Goal: Task Accomplishment & Management: Complete application form

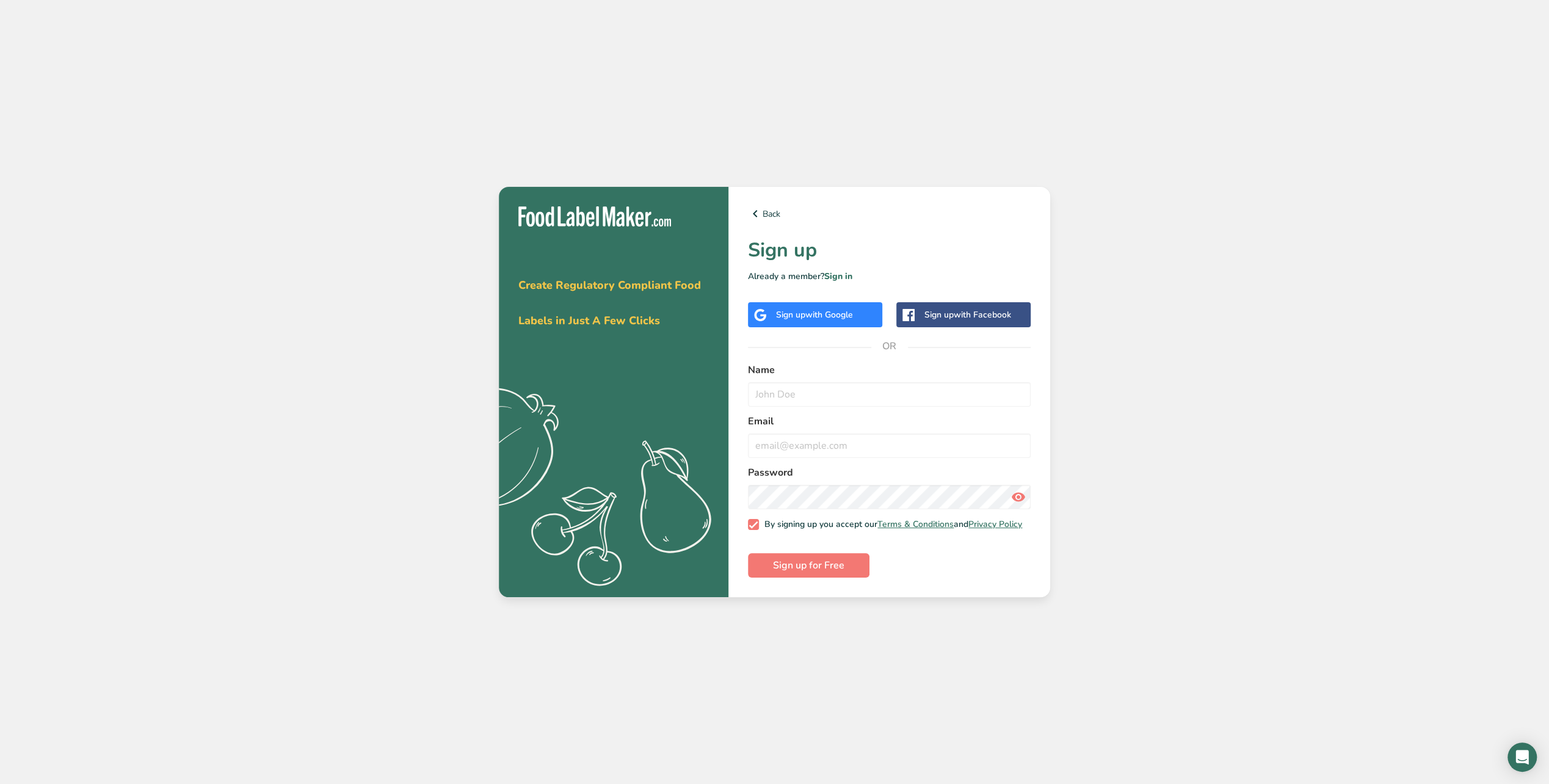
click at [811, 311] on span "with Google" at bounding box center [829, 314] width 48 height 12
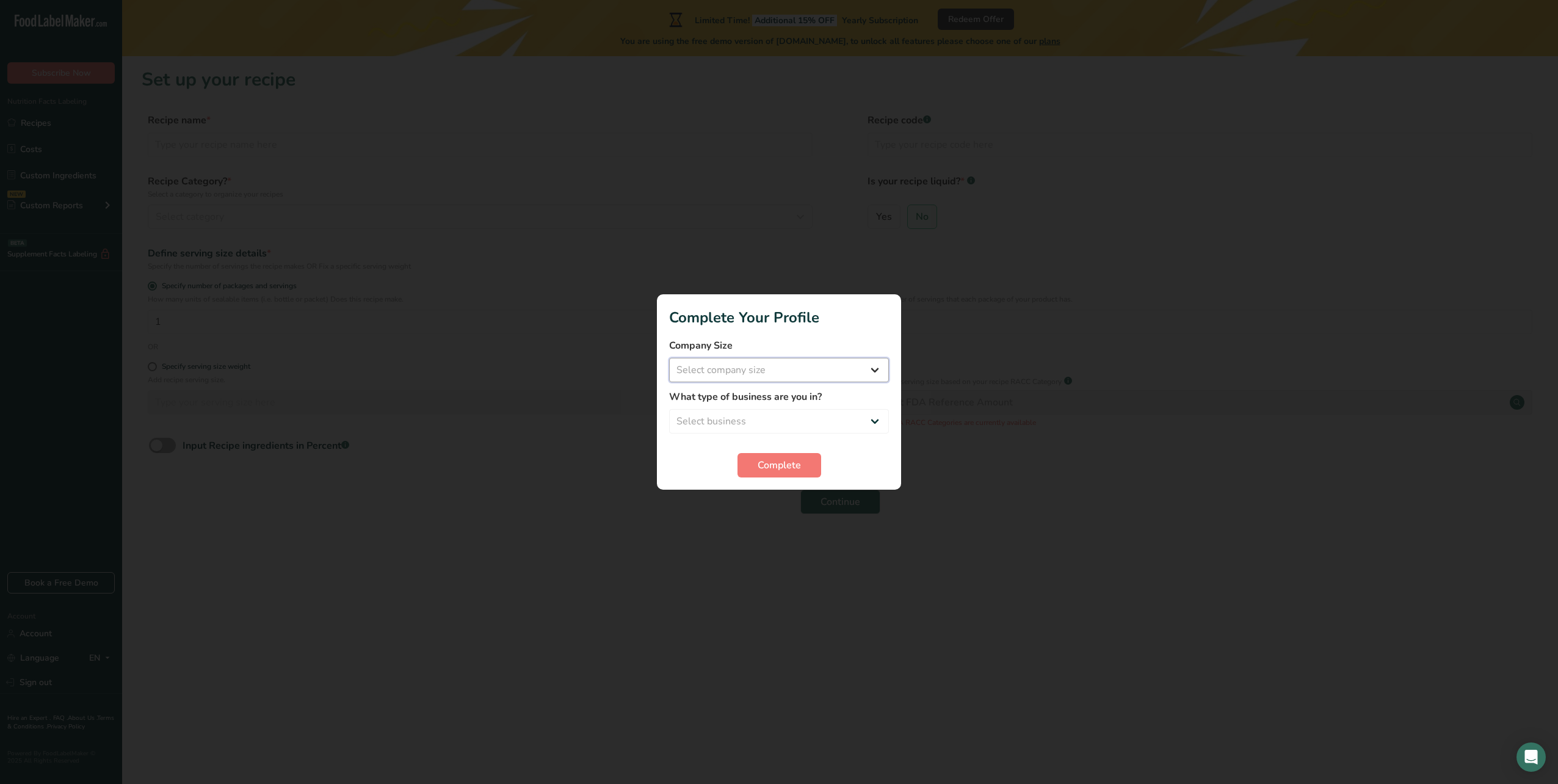
click at [751, 375] on select "Select company size Fewer than 10 Employees 10 to 50 Employees 51 to 500 Employ…" at bounding box center [778, 369] width 219 height 24
select select "3"
click at [669, 358] on select "Select company size Fewer than 10 Employees 10 to 50 Employees 51 to 500 Employ…" at bounding box center [778, 369] width 219 height 24
click at [755, 422] on select "Select business Packaged Food Manufacturer Restaurant & Cafe Bakery Meal Plans …" at bounding box center [778, 421] width 219 height 24
select select "1"
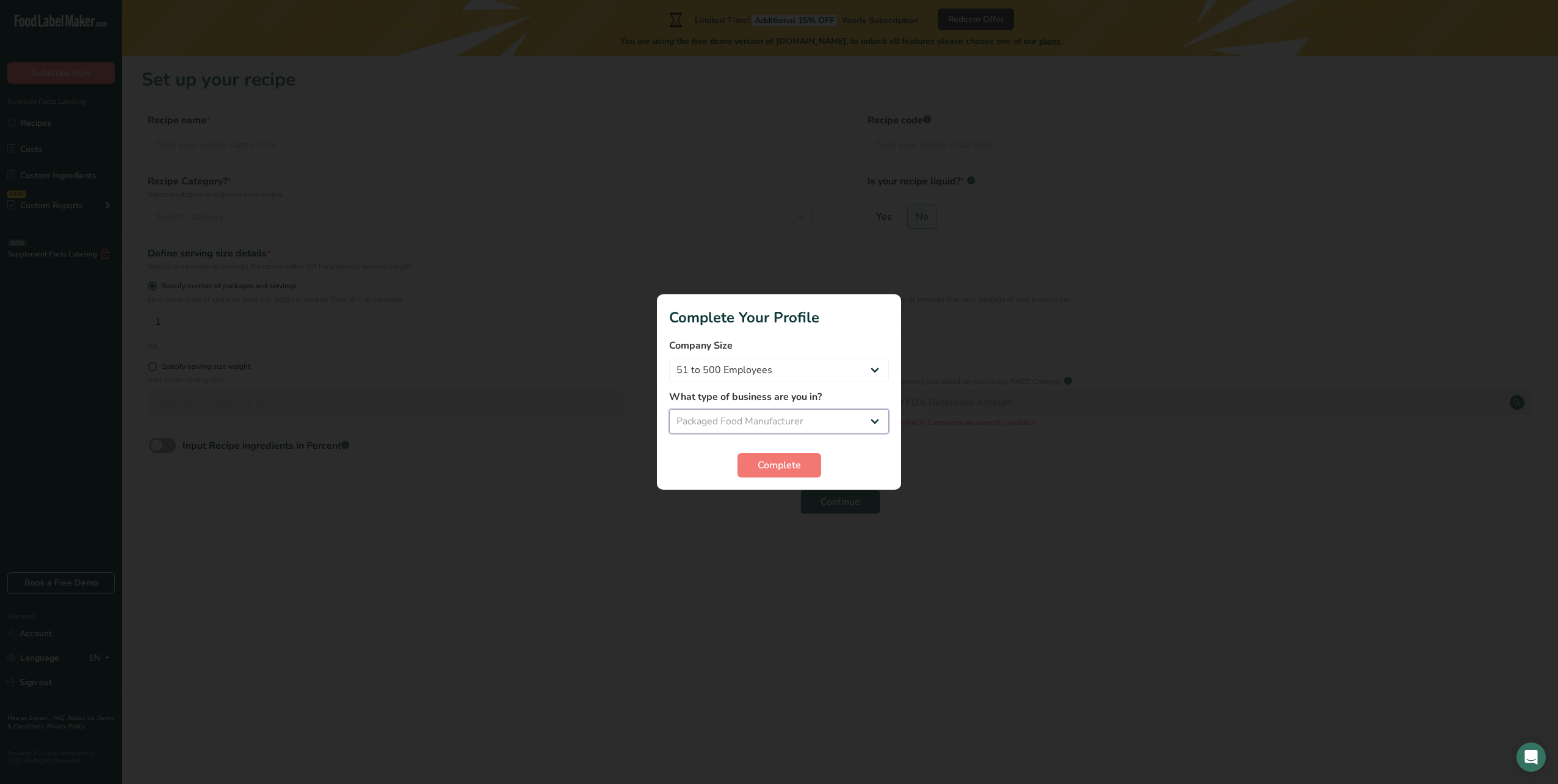
click at [669, 409] on select "Select business Packaged Food Manufacturer Restaurant & Cafe Bakery Meal Plans …" at bounding box center [778, 421] width 219 height 24
click at [763, 459] on span "Complete" at bounding box center [779, 465] width 43 height 14
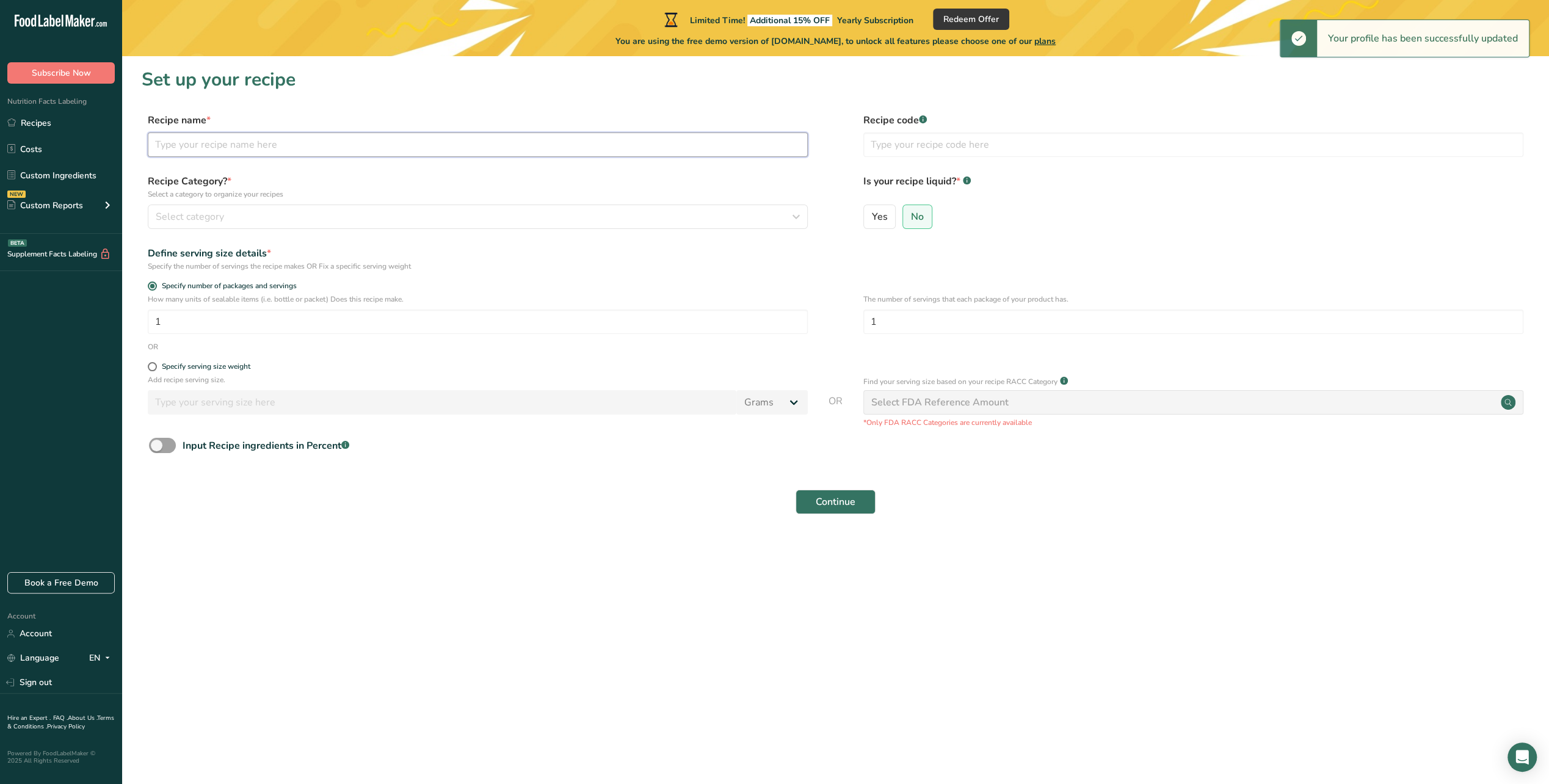
click at [178, 144] on input "text" at bounding box center [477, 144] width 660 height 24
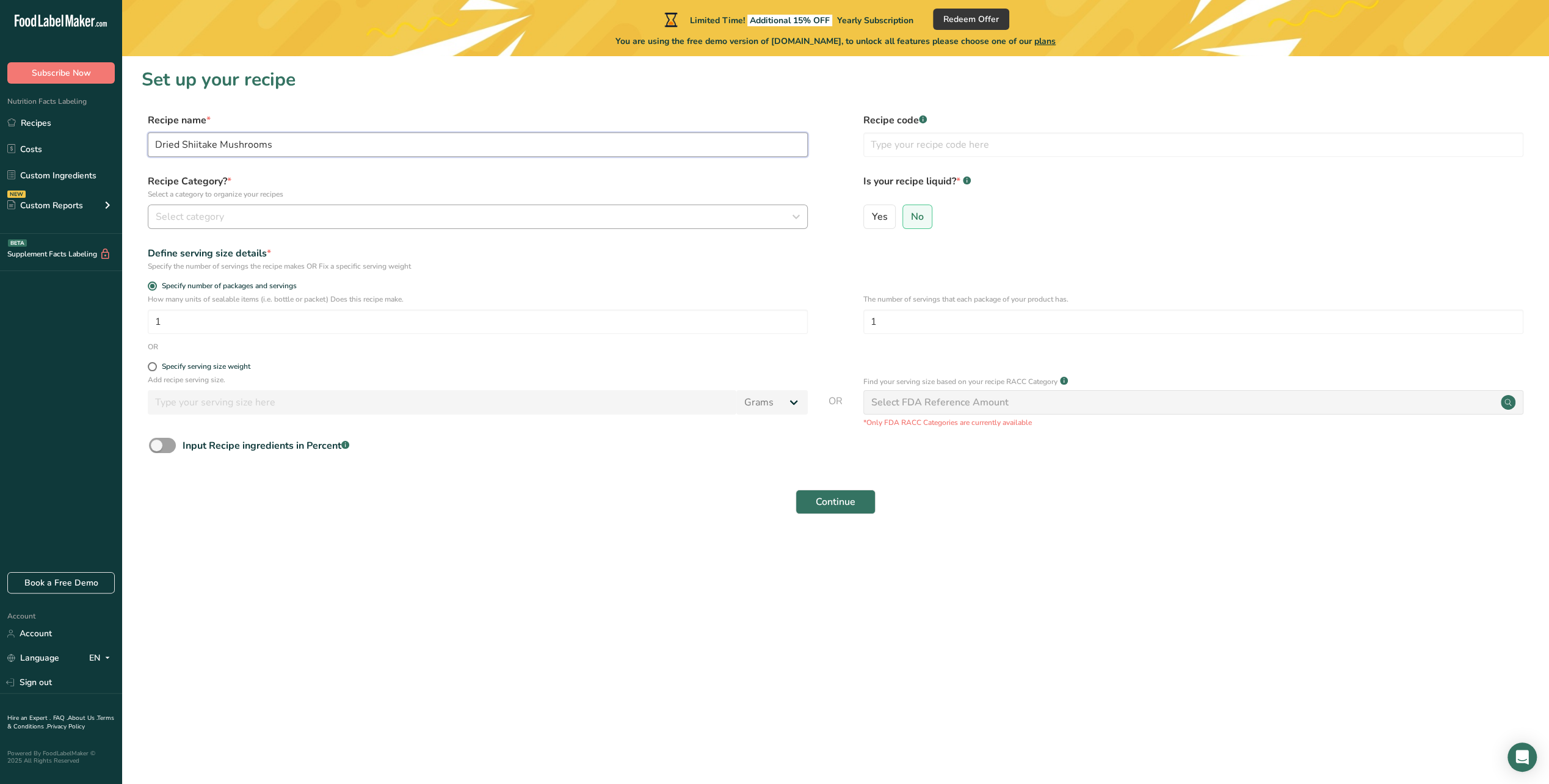
type input "Dried Shiitake Mushrooms"
click at [216, 211] on span "Select category" at bounding box center [189, 216] width 68 height 14
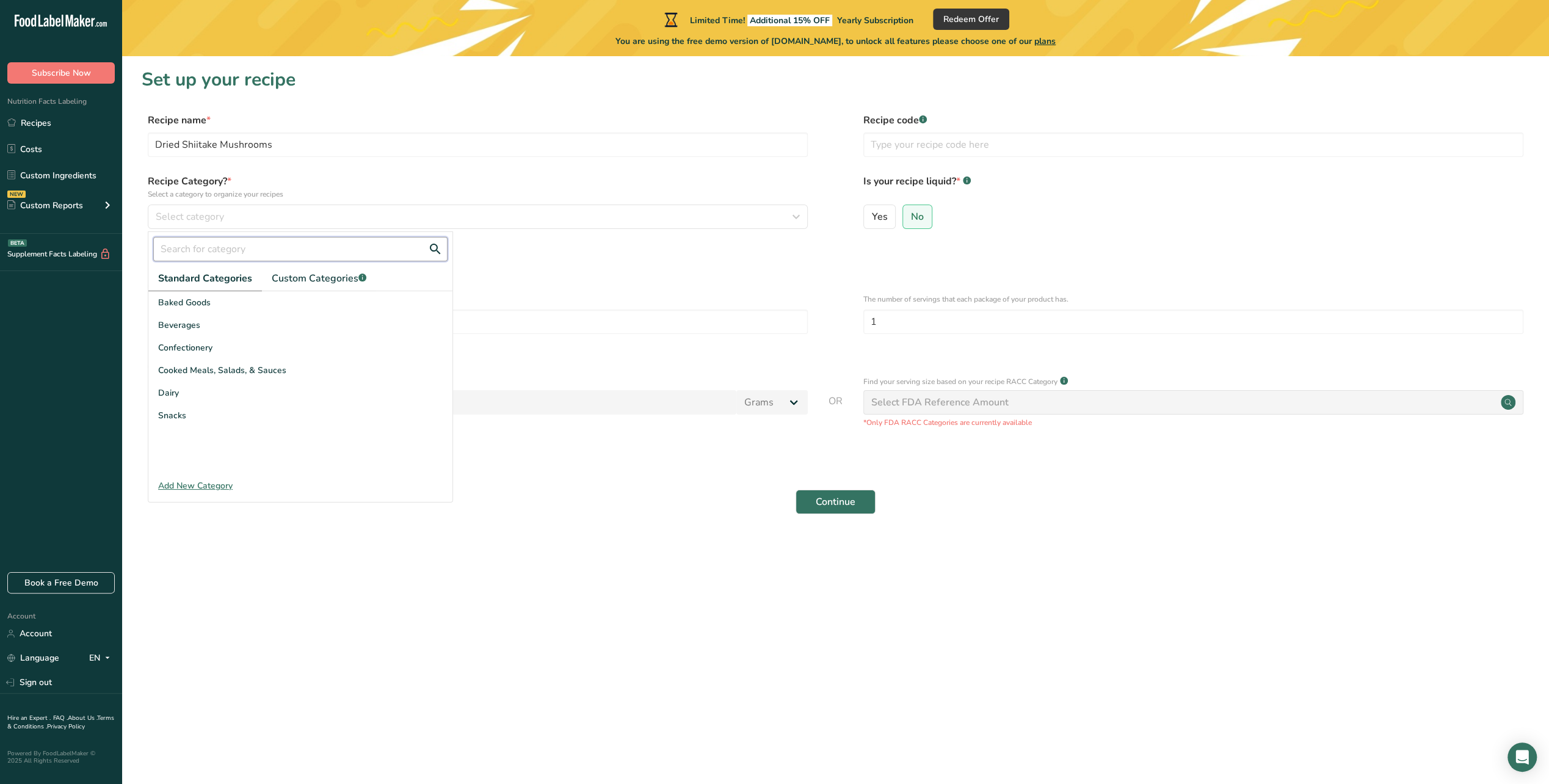
click at [252, 255] on input "text" at bounding box center [300, 249] width 295 height 24
type input "d"
type input "m"
drag, startPoint x: 228, startPoint y: 255, endPoint x: 136, endPoint y: 249, distance: 92.2
click at [136, 249] on section "Set up your recipe Recipe name * Dried Shiitake Mushrooms Recipe code .a-a{fill…" at bounding box center [835, 298] width 1427 height 485
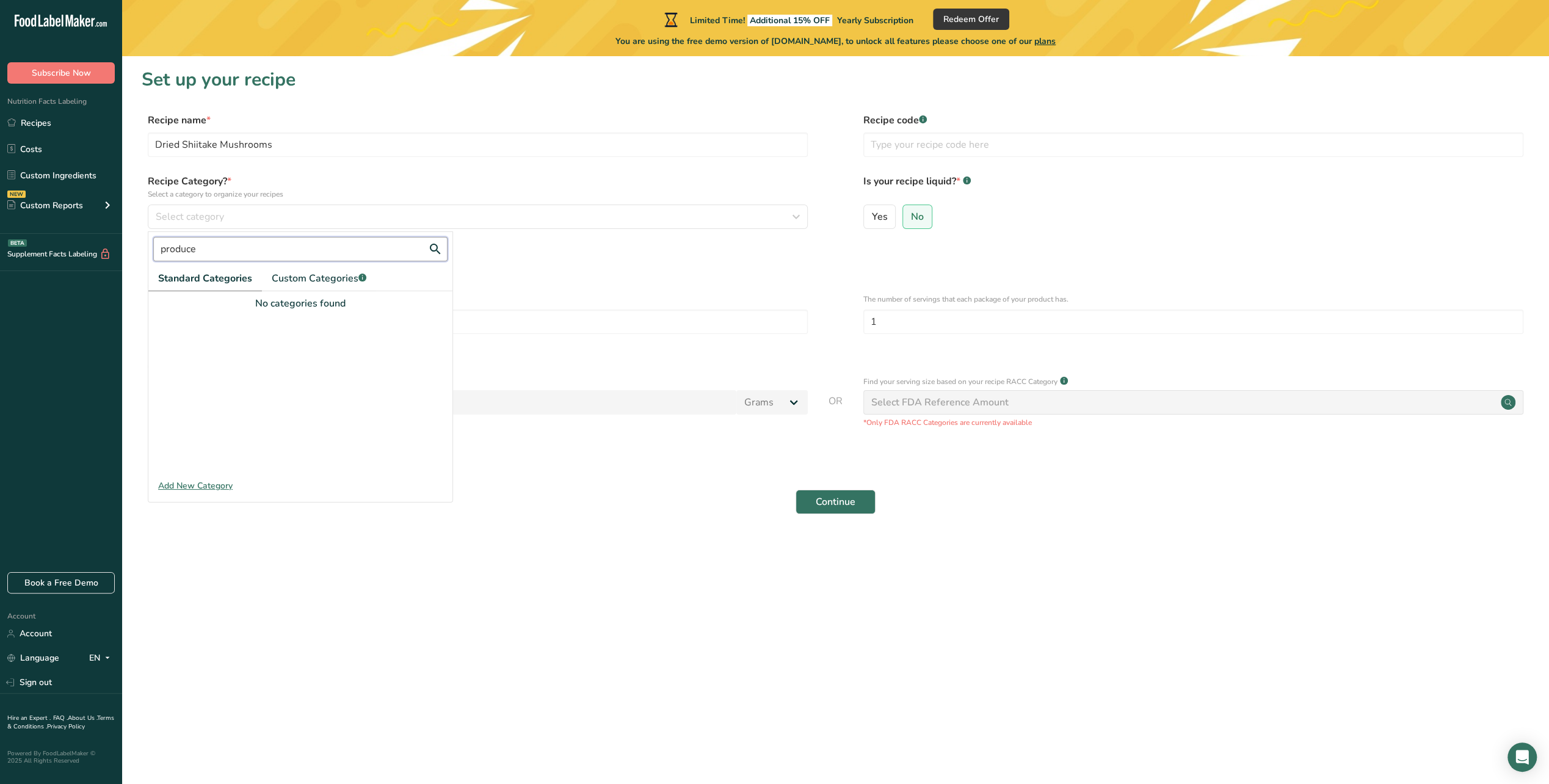
type input "produce"
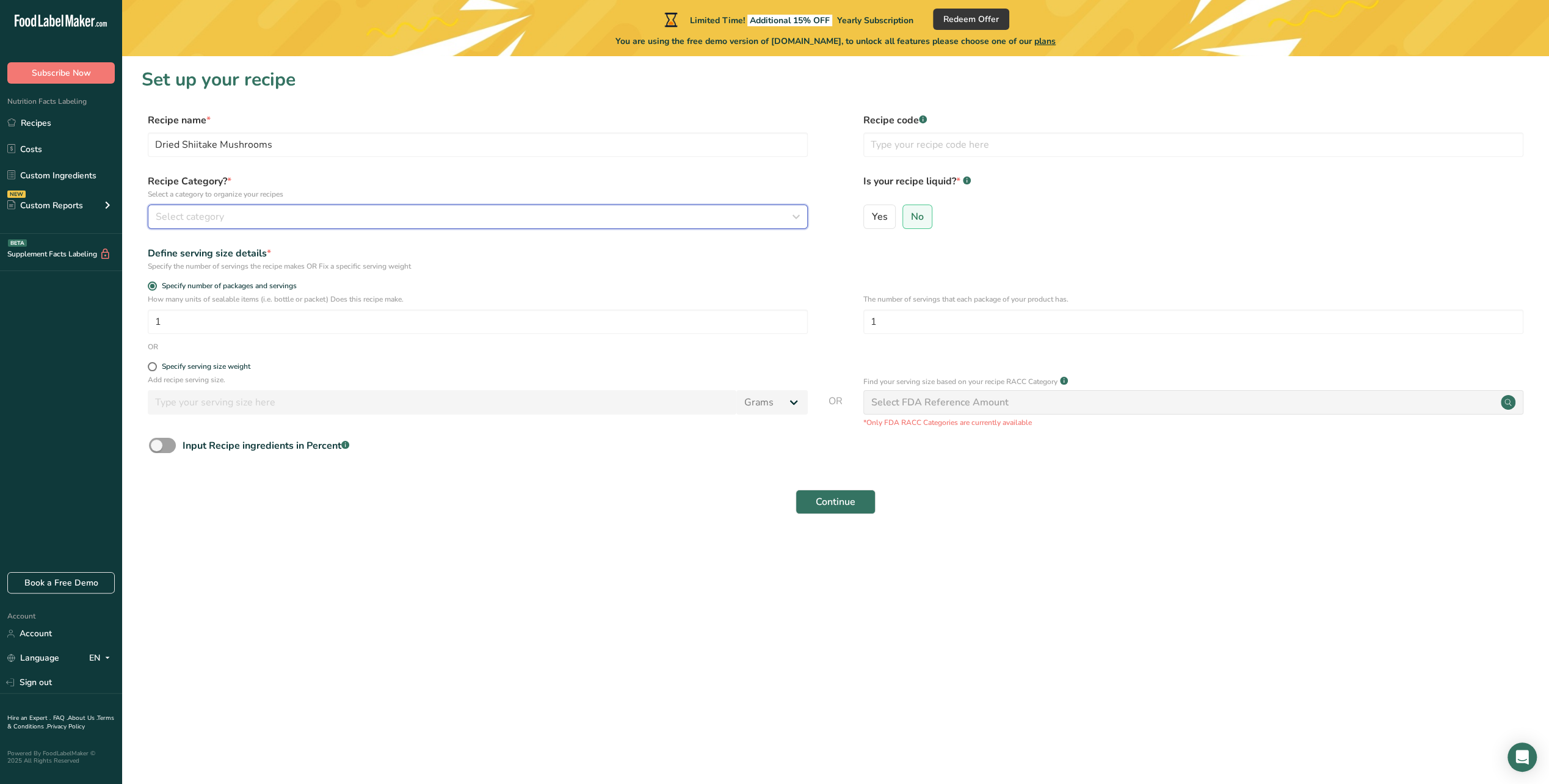
click at [243, 213] on div "Select category" at bounding box center [474, 216] width 637 height 14
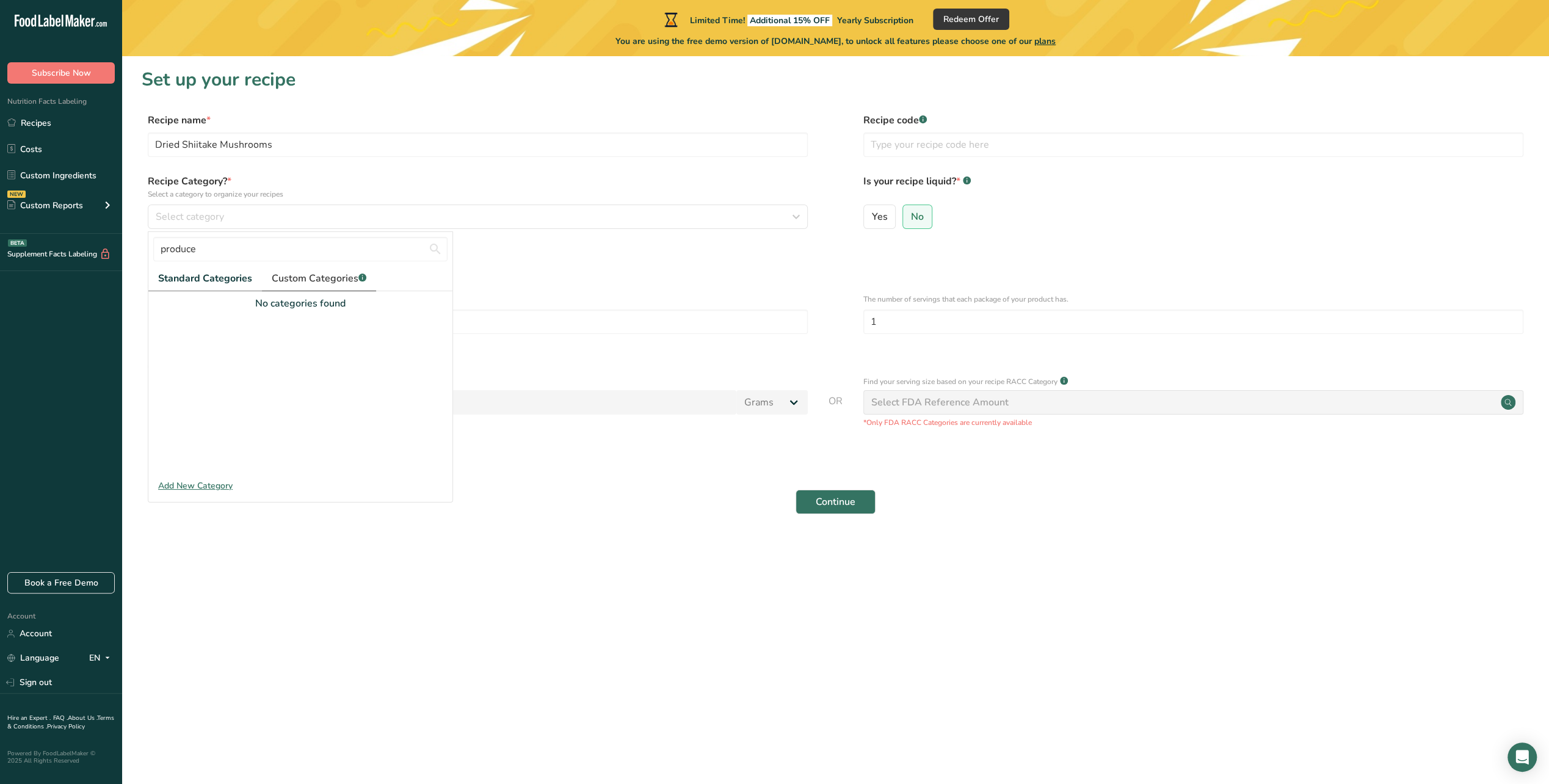
click at [292, 276] on span "Custom Categories .a-a{fill:#347362;}.b-a{fill:#fff;}" at bounding box center [318, 278] width 94 height 14
click at [205, 485] on div "Add New Category" at bounding box center [300, 485] width 304 height 13
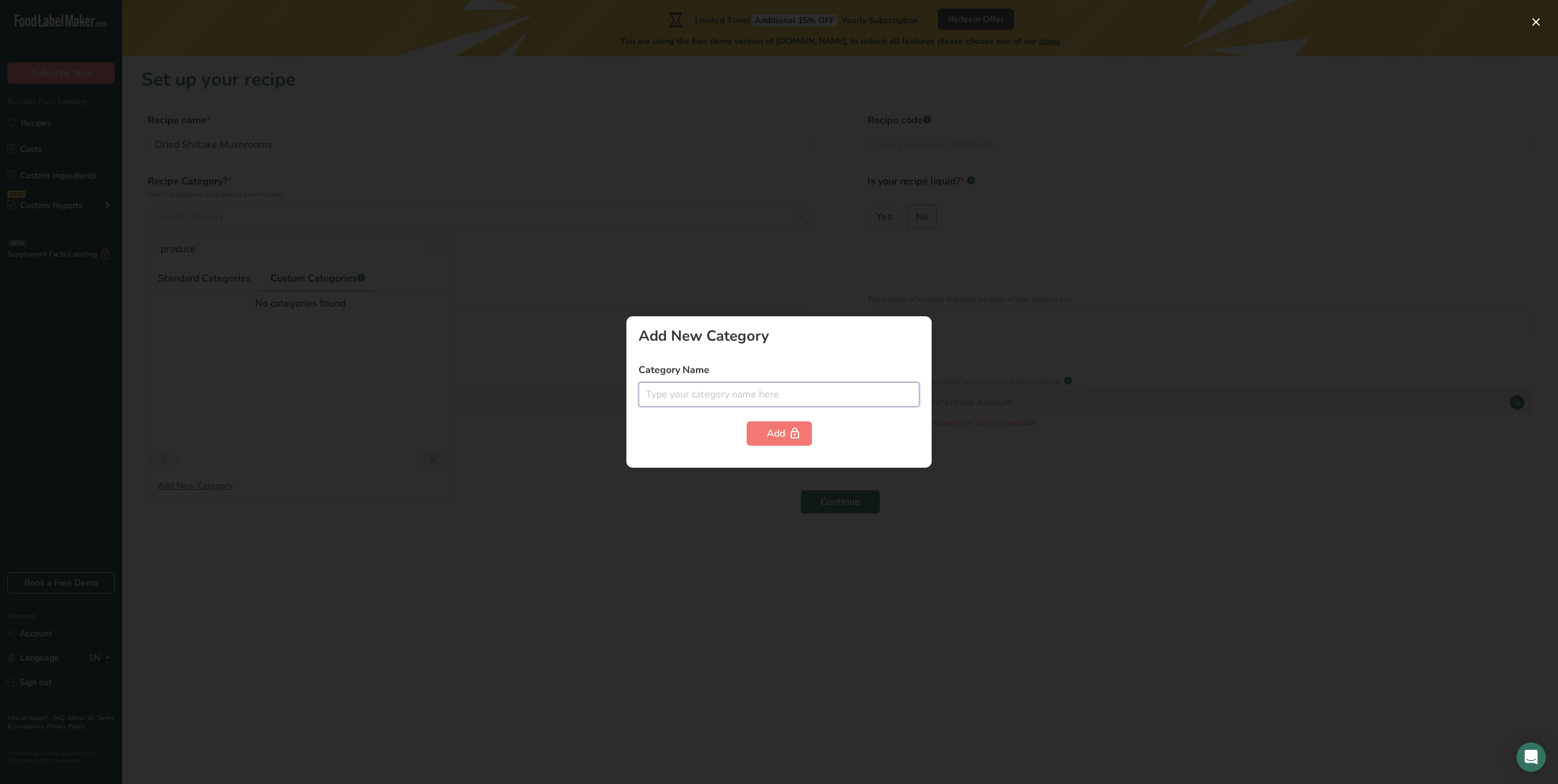
click at [730, 393] on input "text" at bounding box center [778, 394] width 281 height 24
type input "Dried Mushrooms"
click at [782, 438] on div "Add" at bounding box center [779, 433] width 25 height 14
click at [576, 466] on div at bounding box center [779, 392] width 1558 height 784
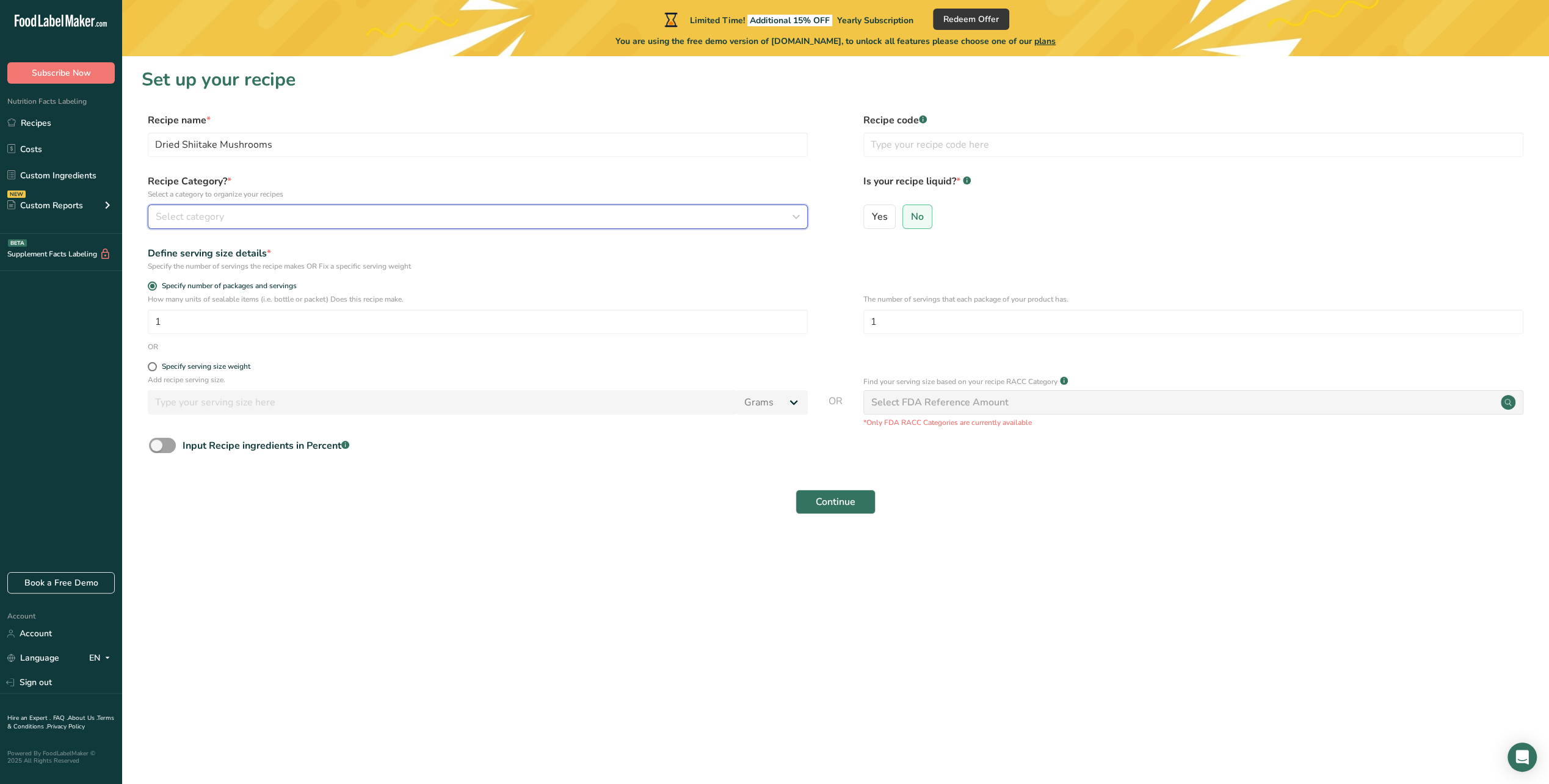
click at [214, 217] on span "Select category" at bounding box center [189, 216] width 68 height 14
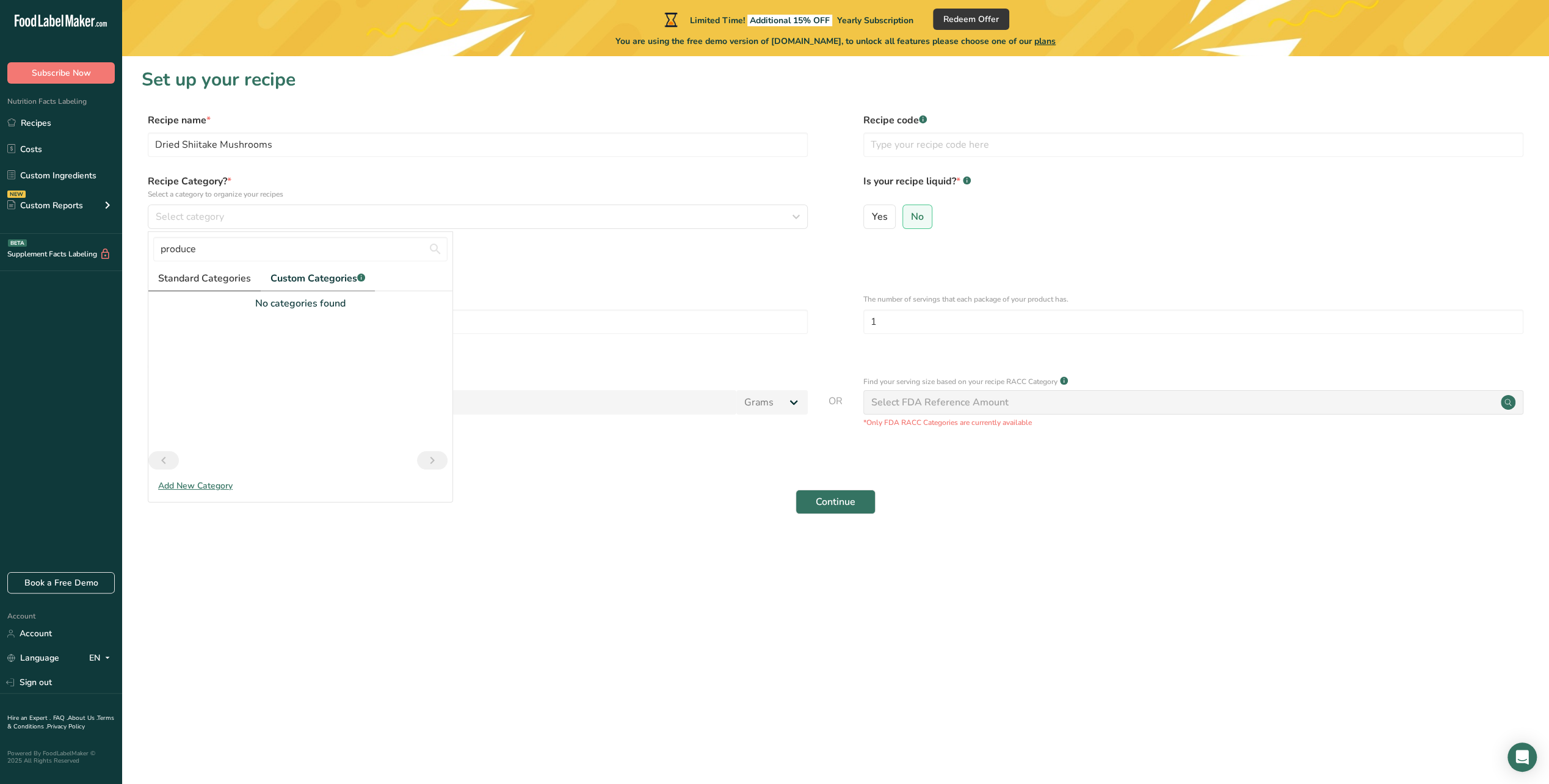
click at [217, 284] on span "Standard Categories" at bounding box center [204, 278] width 93 height 14
drag, startPoint x: 179, startPoint y: 246, endPoint x: 135, endPoint y: 242, distance: 44.2
click at [135, 242] on section "Set up your recipe Recipe name * Dried Shiitake Mushrooms Recipe code .a-a{fill…" at bounding box center [835, 298] width 1427 height 485
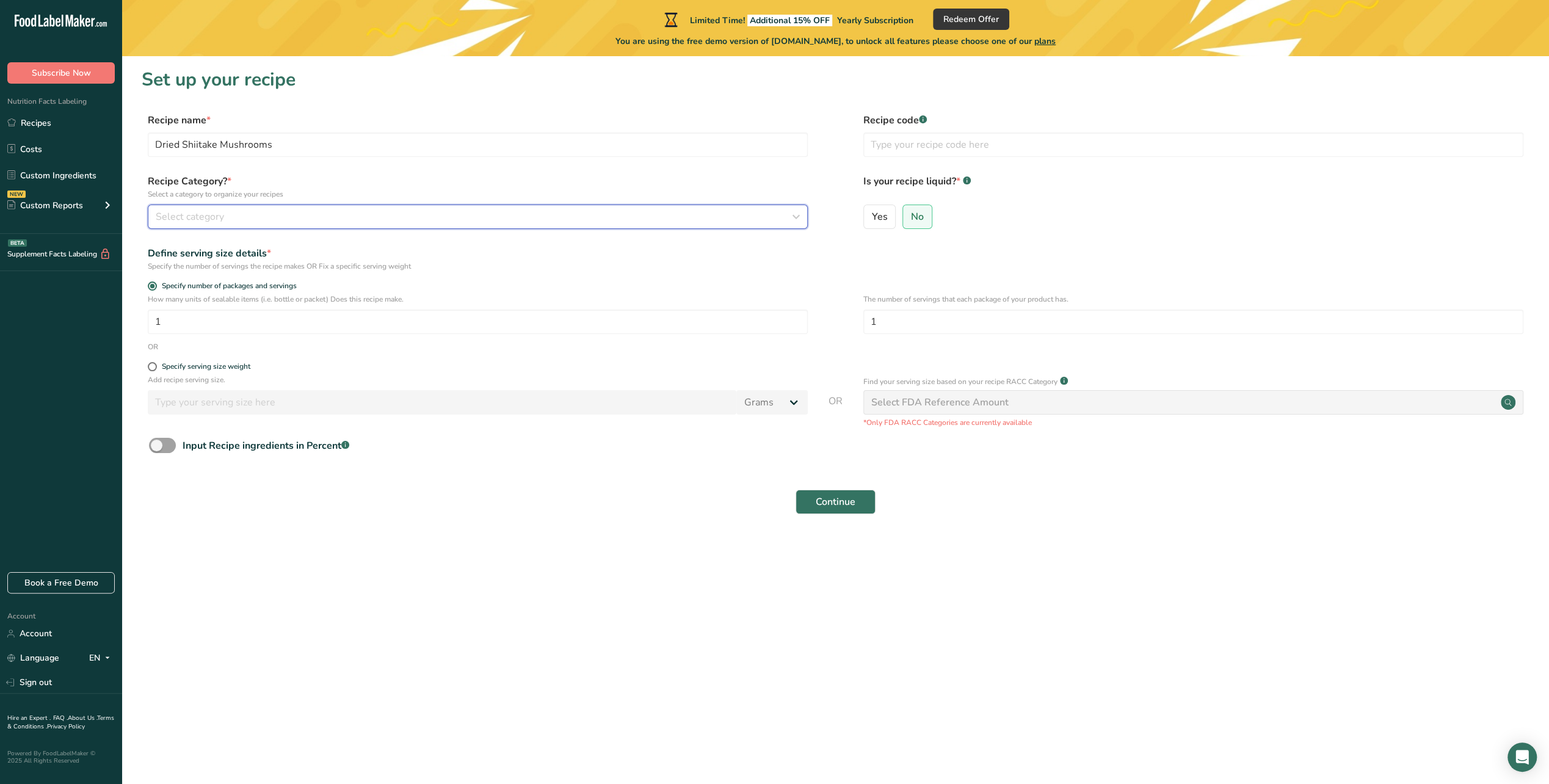
click at [177, 211] on span "Select category" at bounding box center [189, 216] width 68 height 14
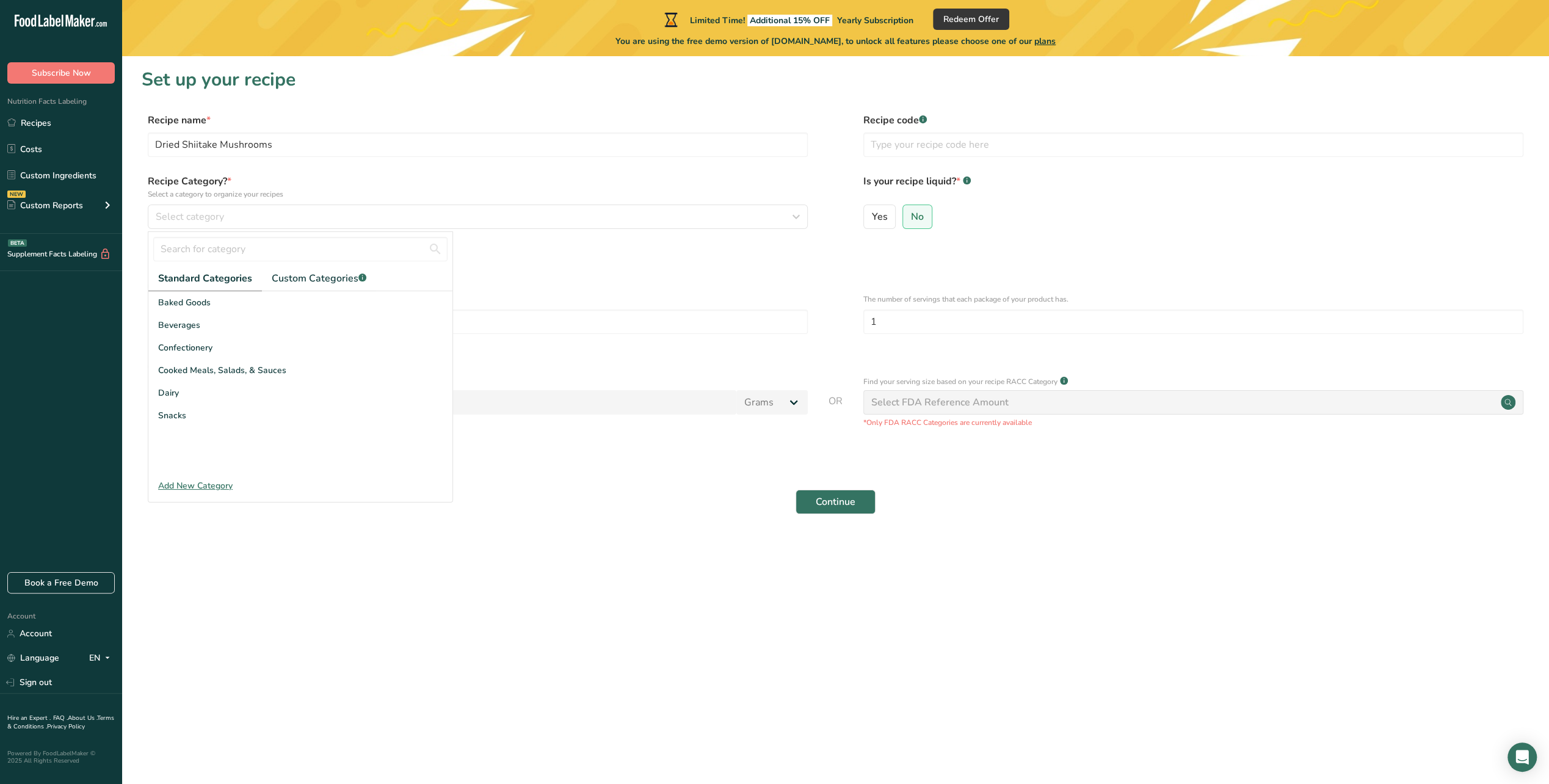
click at [210, 278] on span "Standard Categories" at bounding box center [205, 278] width 94 height 14
drag, startPoint x: 200, startPoint y: 315, endPoint x: 199, endPoint y: 308, distance: 7.1
drag, startPoint x: 199, startPoint y: 308, endPoint x: 133, endPoint y: 278, distance: 72.5
click at [133, 278] on section "Set up your recipe Recipe name * Dried Shiitake Mushrooms Recipe code .a-a{fill…" at bounding box center [835, 298] width 1427 height 485
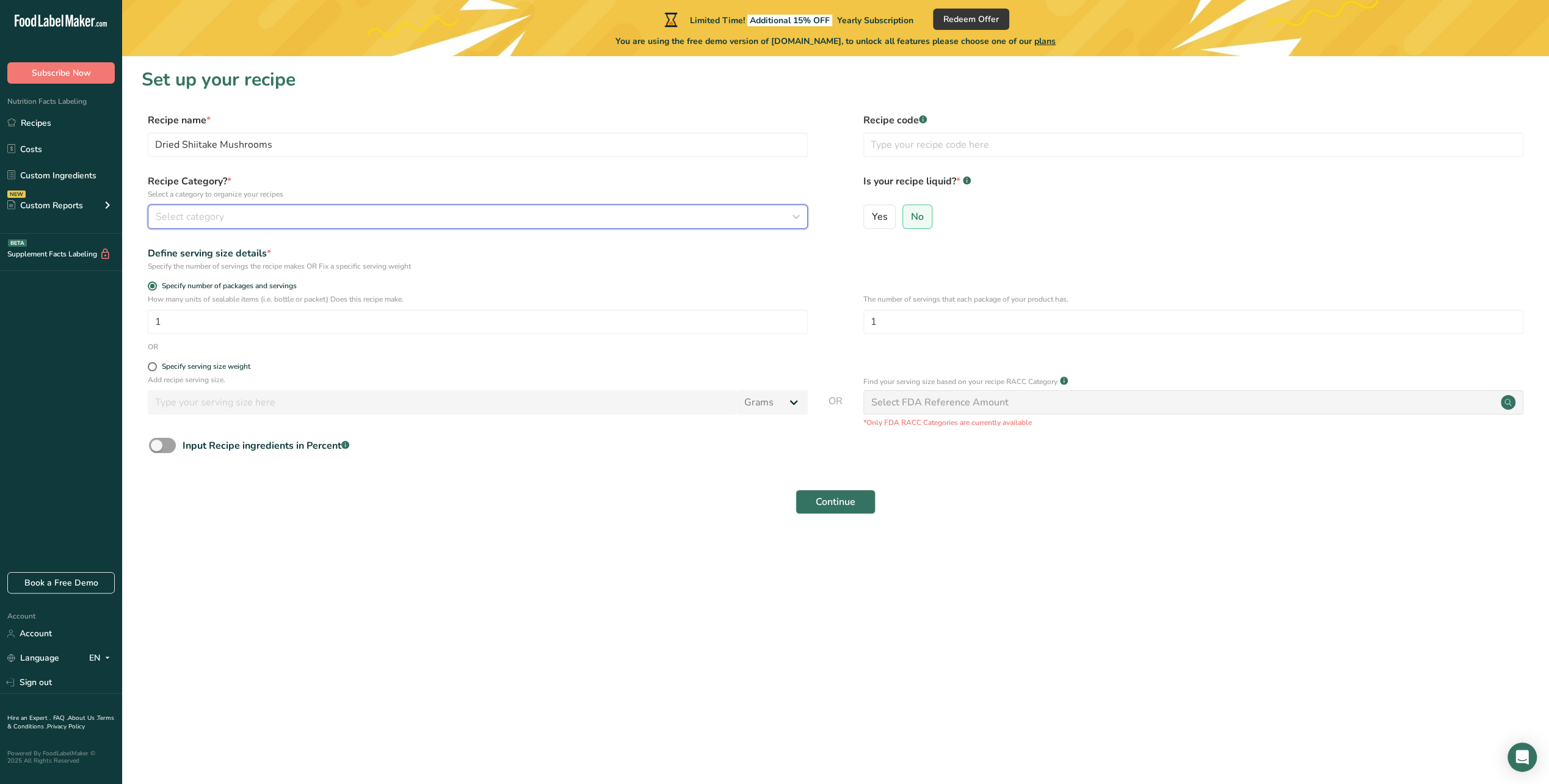
click at [202, 216] on span "Select category" at bounding box center [189, 216] width 68 height 14
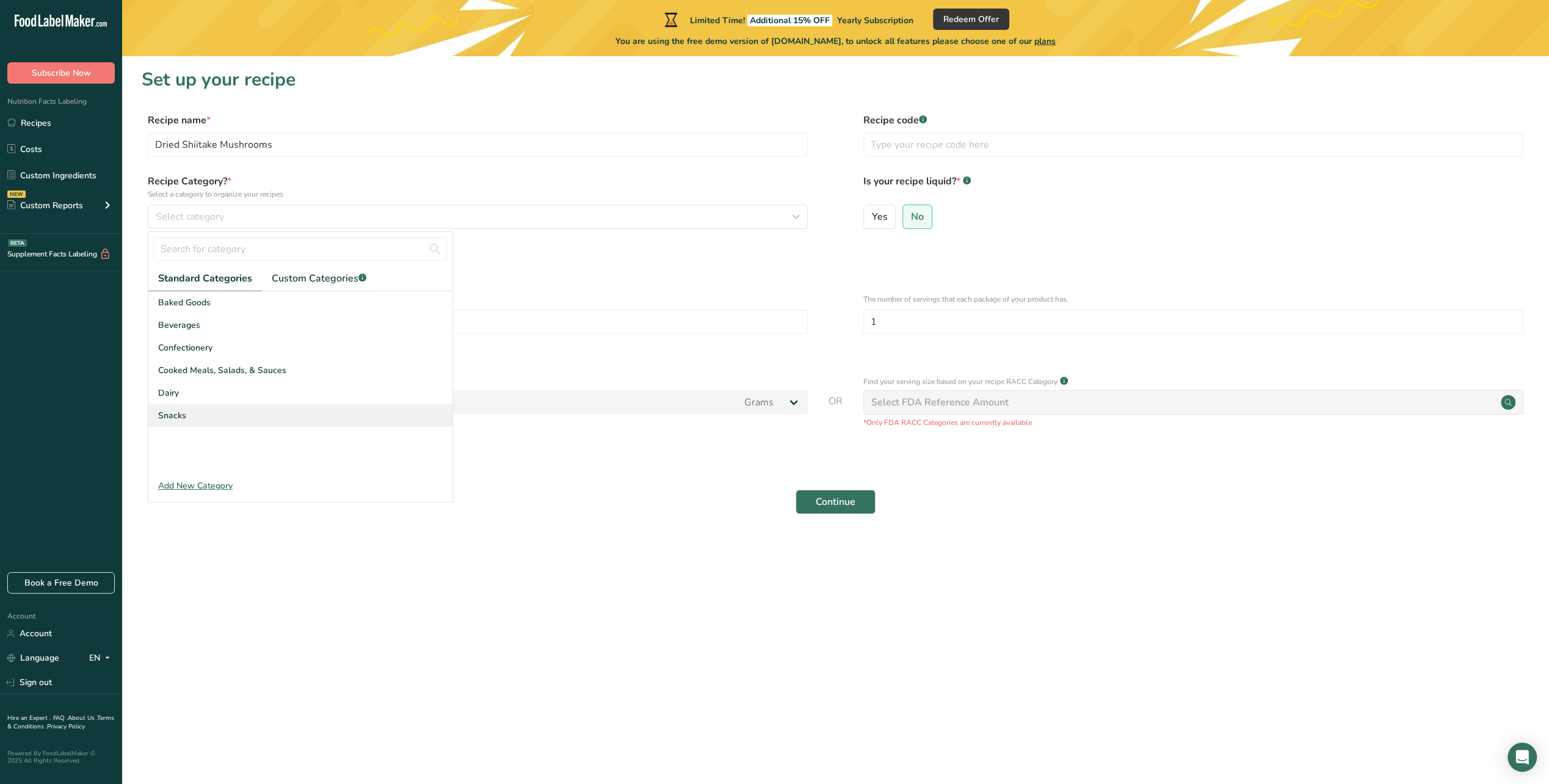
click at [201, 411] on div "Snacks" at bounding box center [300, 415] width 304 height 23
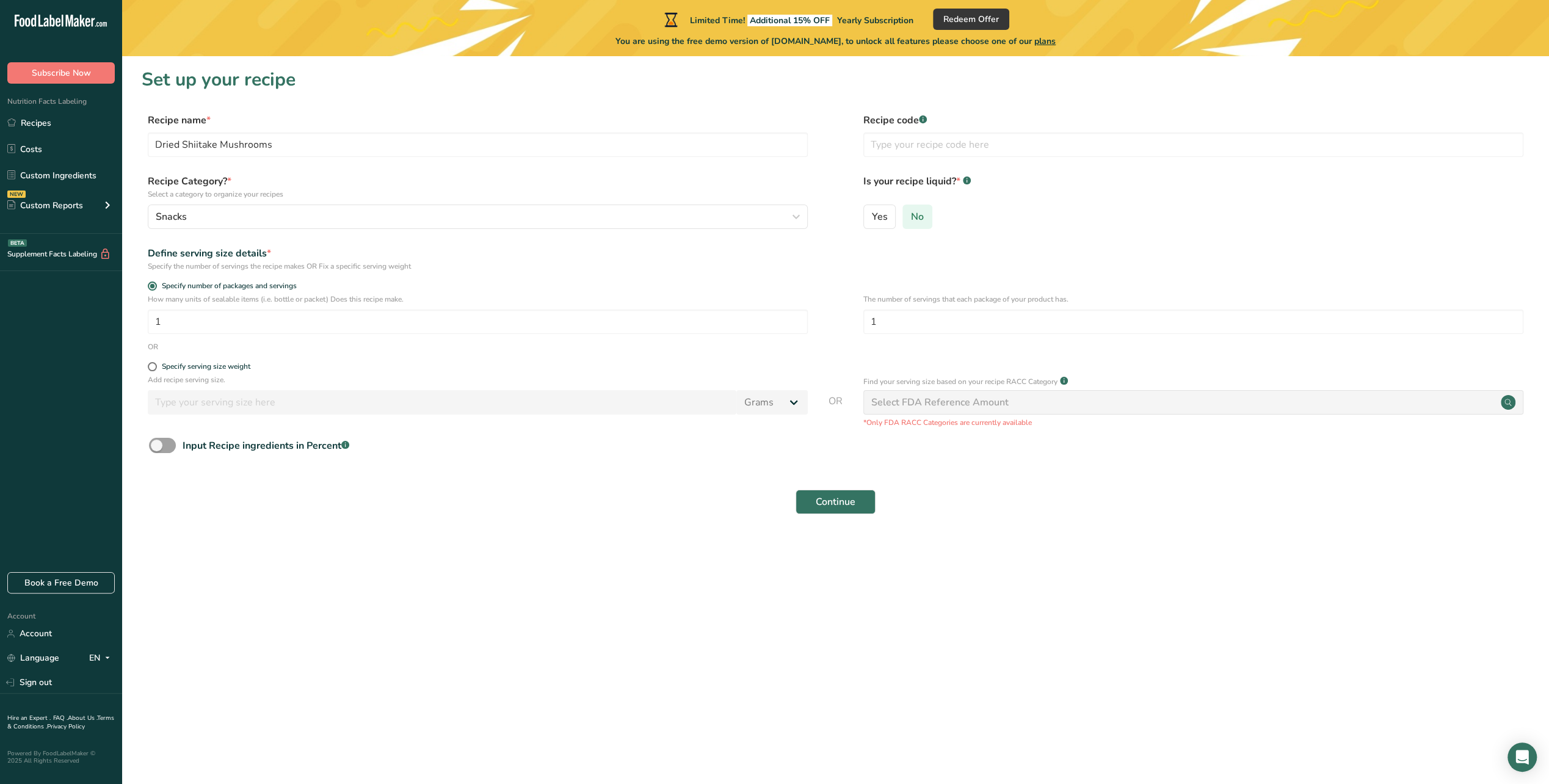
click at [922, 219] on label "No" at bounding box center [917, 216] width 30 height 24
click at [911, 219] on input "No" at bounding box center [907, 216] width 8 height 8
click at [899, 142] on input "text" at bounding box center [1193, 144] width 660 height 24
click at [933, 321] on input "1" at bounding box center [1193, 321] width 660 height 24
type input "2"
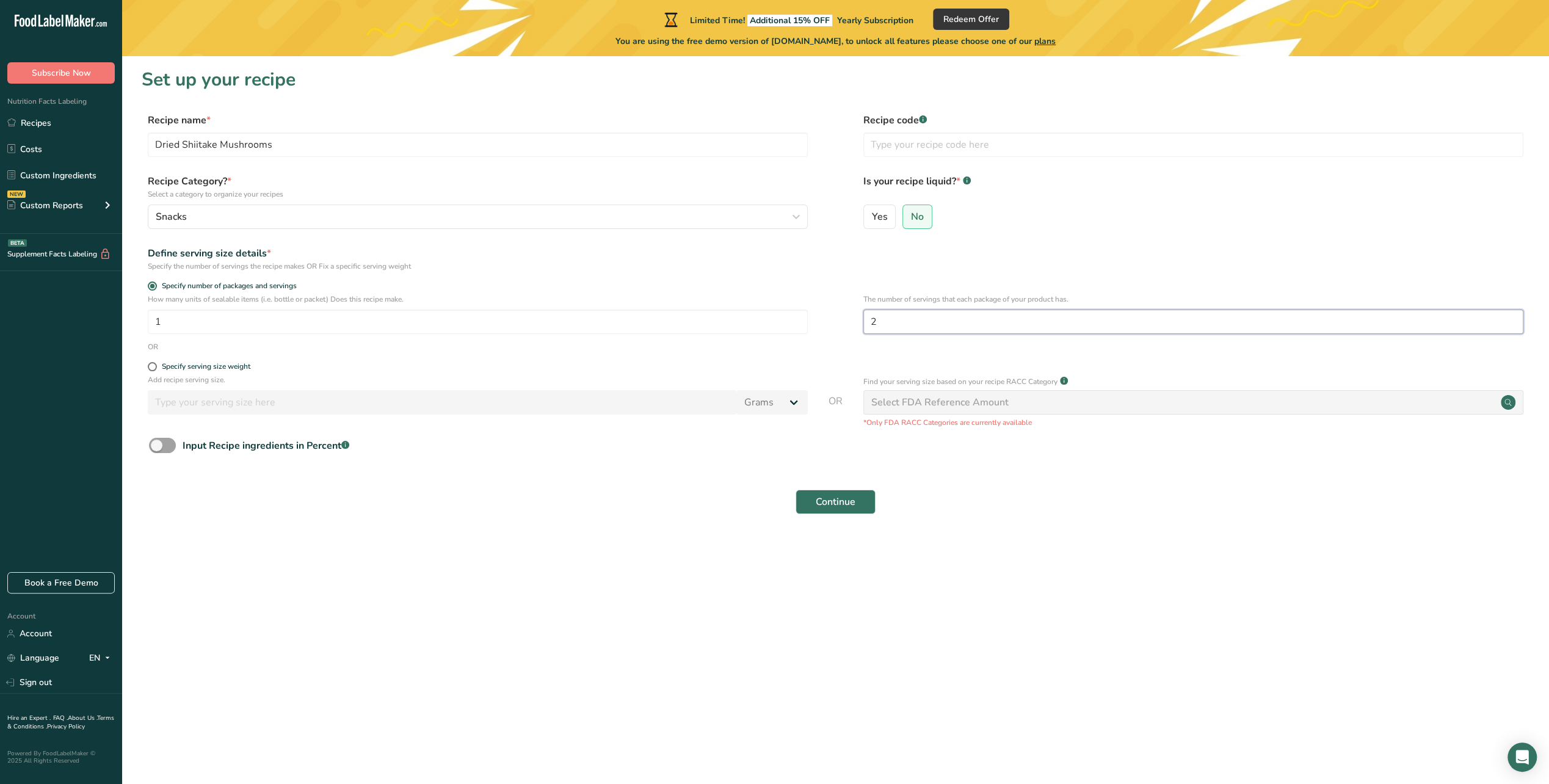
click at [935, 320] on input "2" at bounding box center [1193, 321] width 660 height 24
type input "4"
click at [153, 362] on span at bounding box center [152, 366] width 9 height 9
click at [153, 363] on input "Specify serving size weight" at bounding box center [151, 366] width 8 height 8
radio input "true"
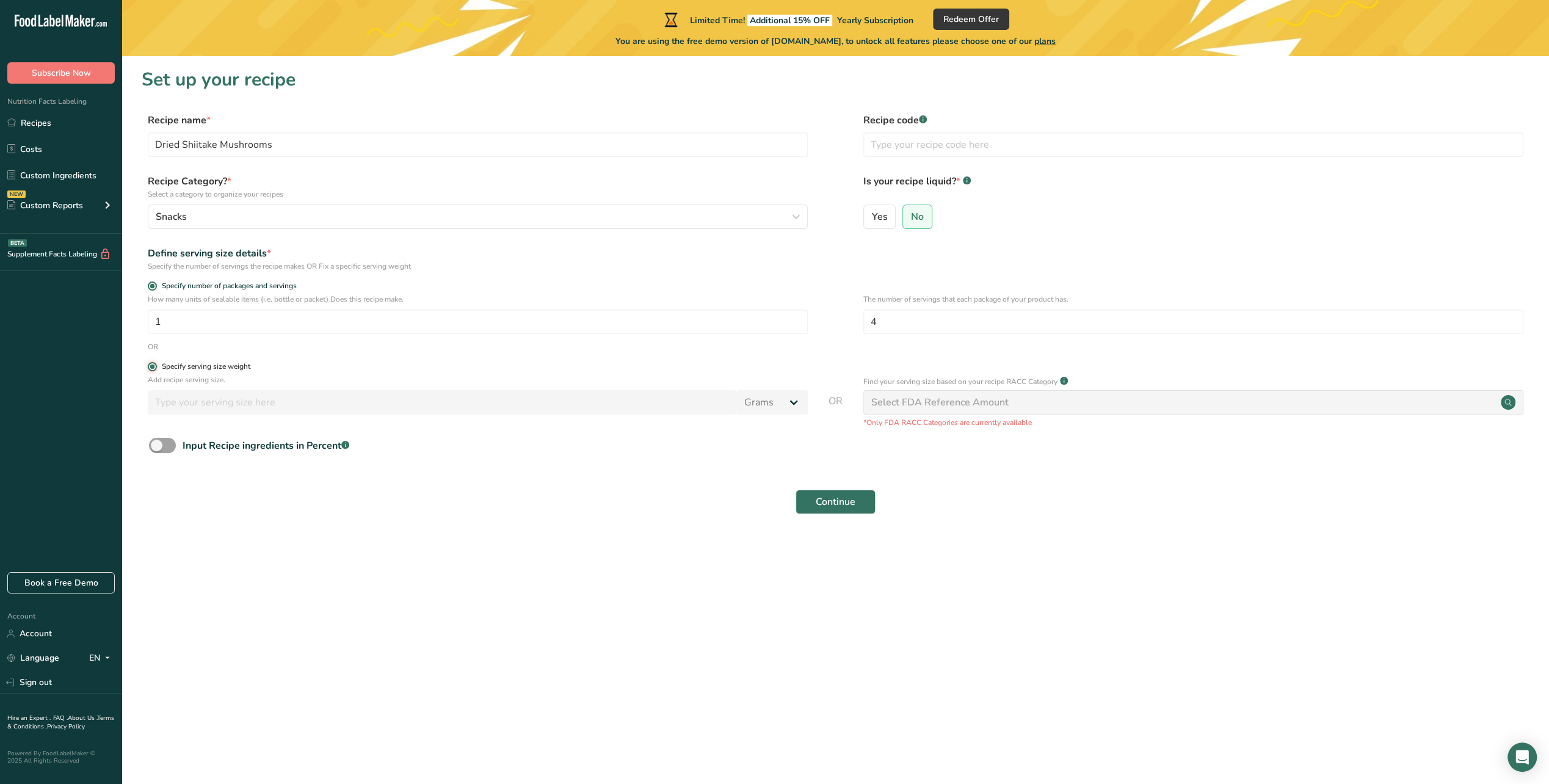
radio input "false"
click at [230, 403] on input "number" at bounding box center [441, 402] width 588 height 24
click at [151, 284] on span at bounding box center [152, 286] width 9 height 9
click at [151, 284] on input "Specify number of packages and servings" at bounding box center [151, 286] width 8 height 8
radio input "true"
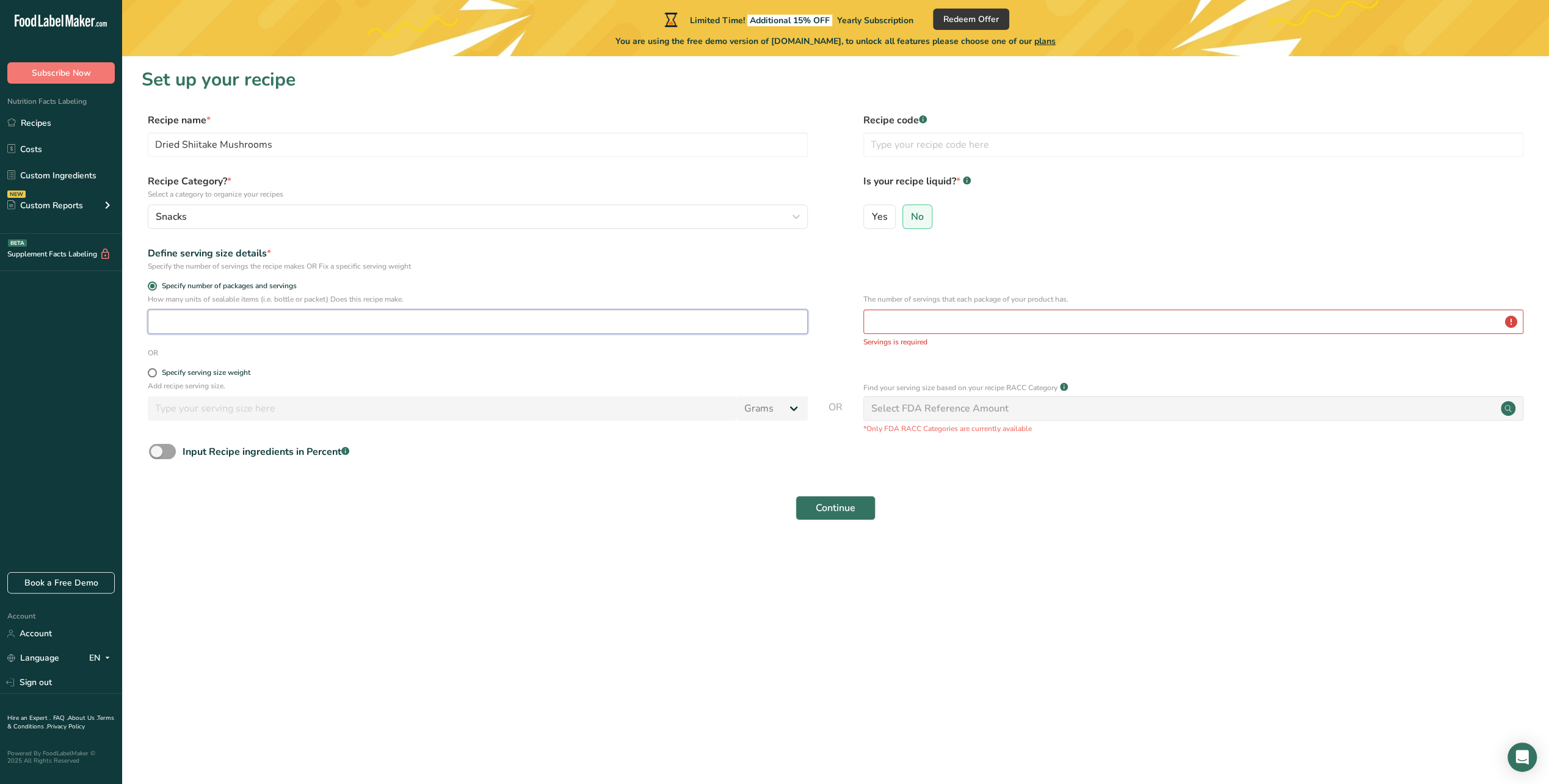
click at [206, 321] on input "number" at bounding box center [477, 321] width 660 height 24
click at [154, 373] on span at bounding box center [152, 373] width 9 height 9
click at [154, 373] on input "Specify serving size weight" at bounding box center [151, 373] width 8 height 8
radio input "true"
radio input "false"
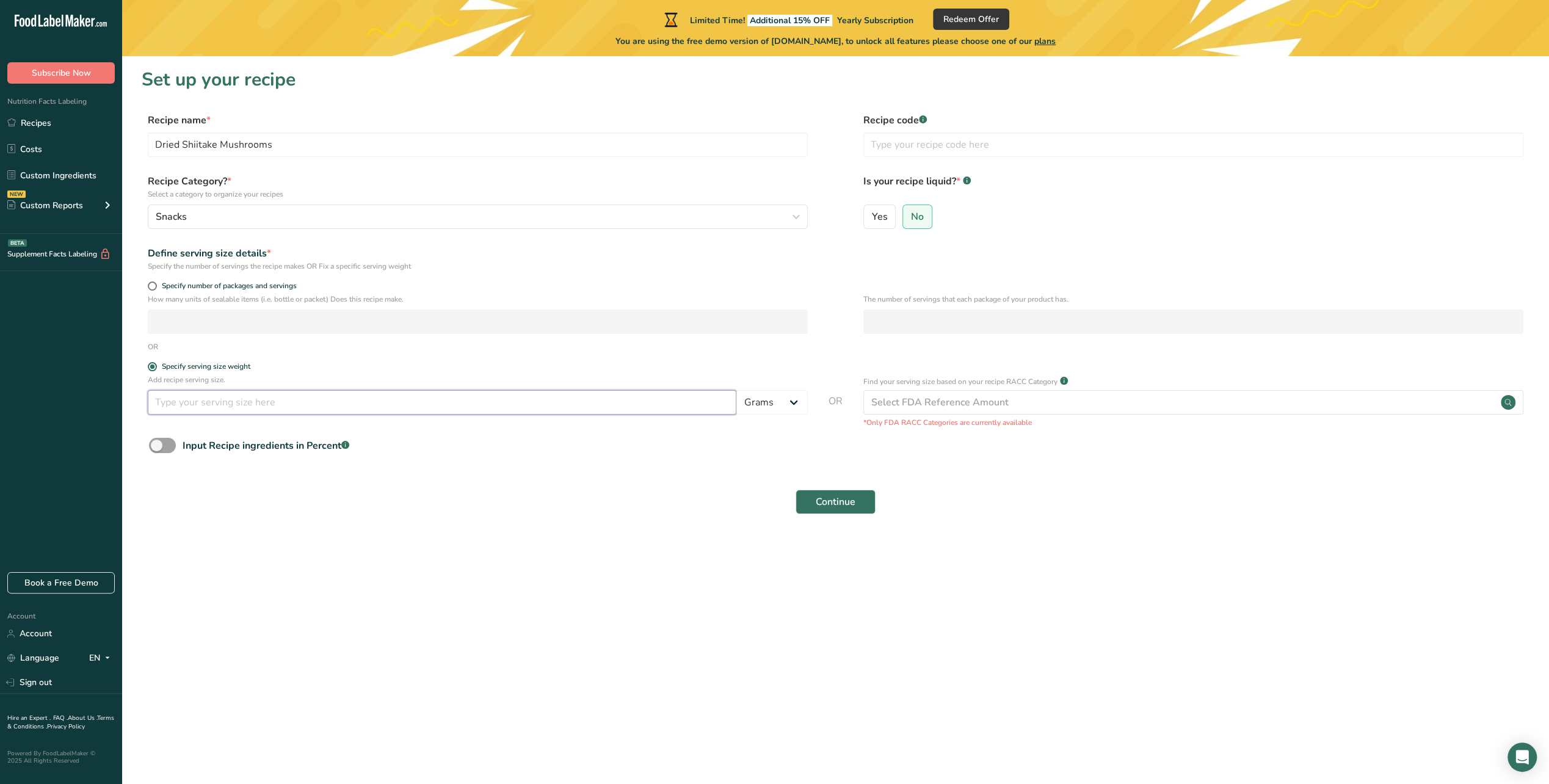
click at [201, 405] on input "number" at bounding box center [441, 402] width 588 height 24
type input "7"
click at [819, 496] on span "Continue" at bounding box center [835, 501] width 39 height 14
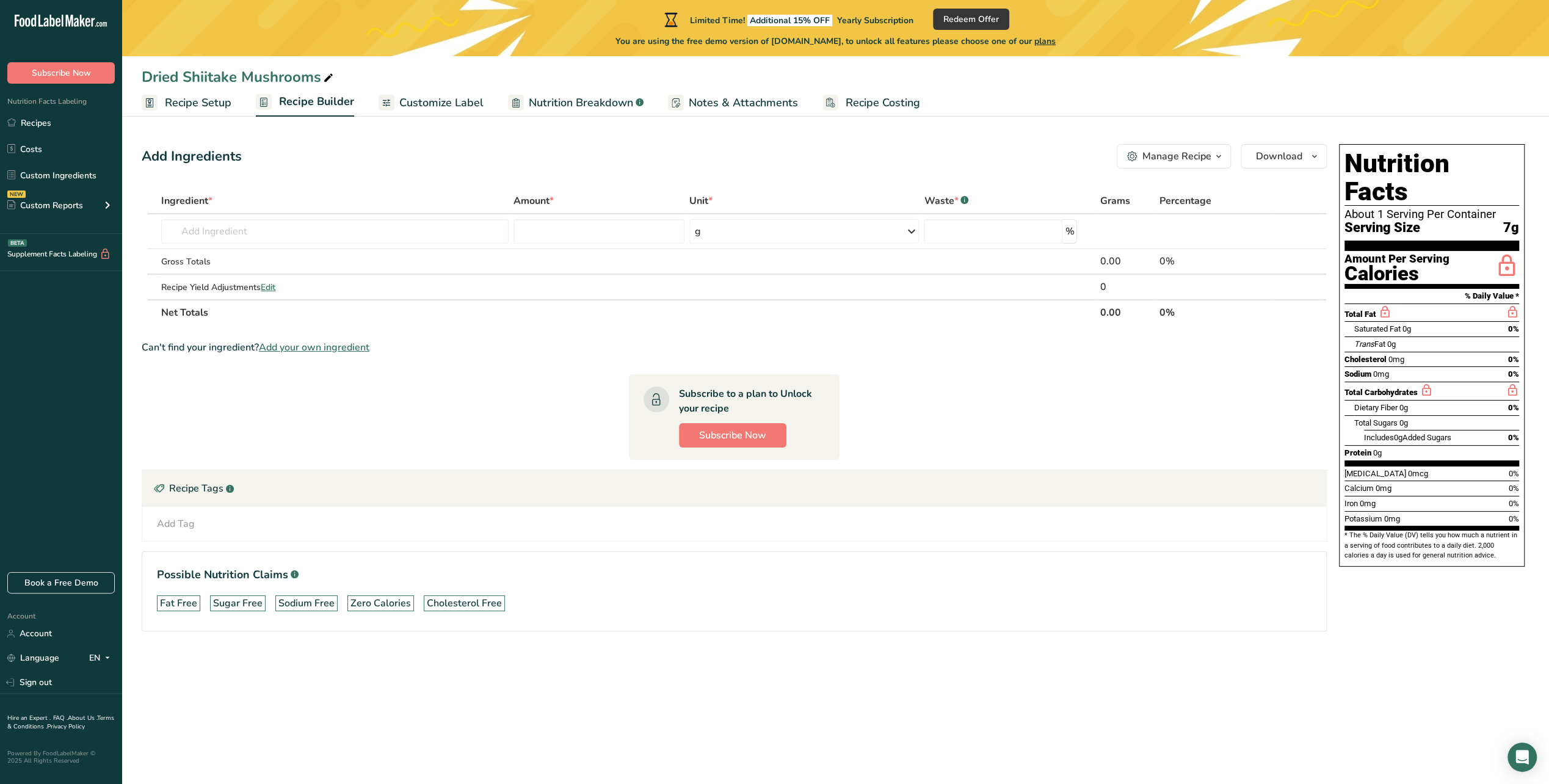
click at [1193, 161] on div "Manage Recipe" at bounding box center [1177, 156] width 69 height 14
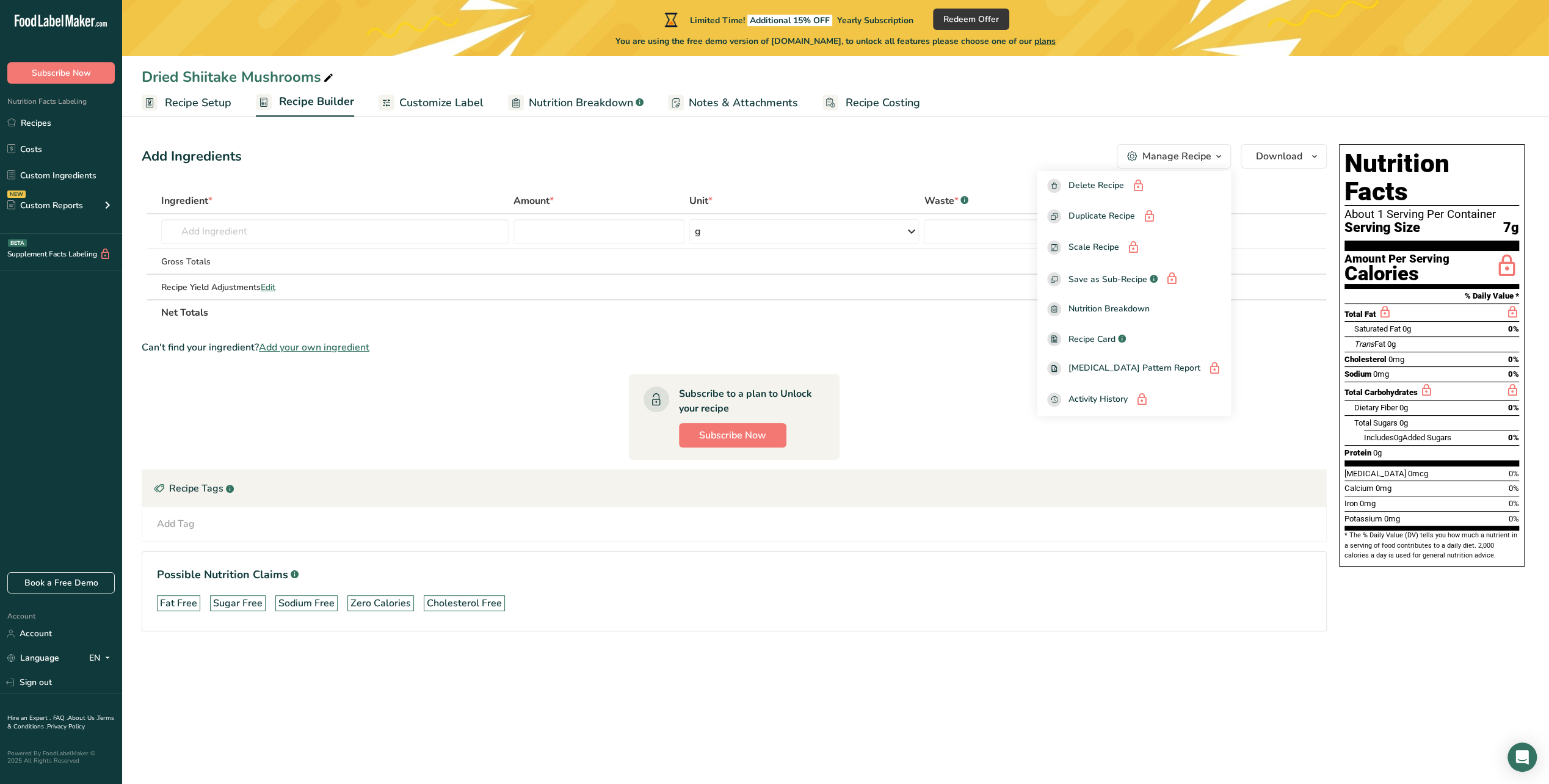
click at [1006, 341] on div "Can't find your ingredient? Add your own ingredient" at bounding box center [734, 347] width 1185 height 14
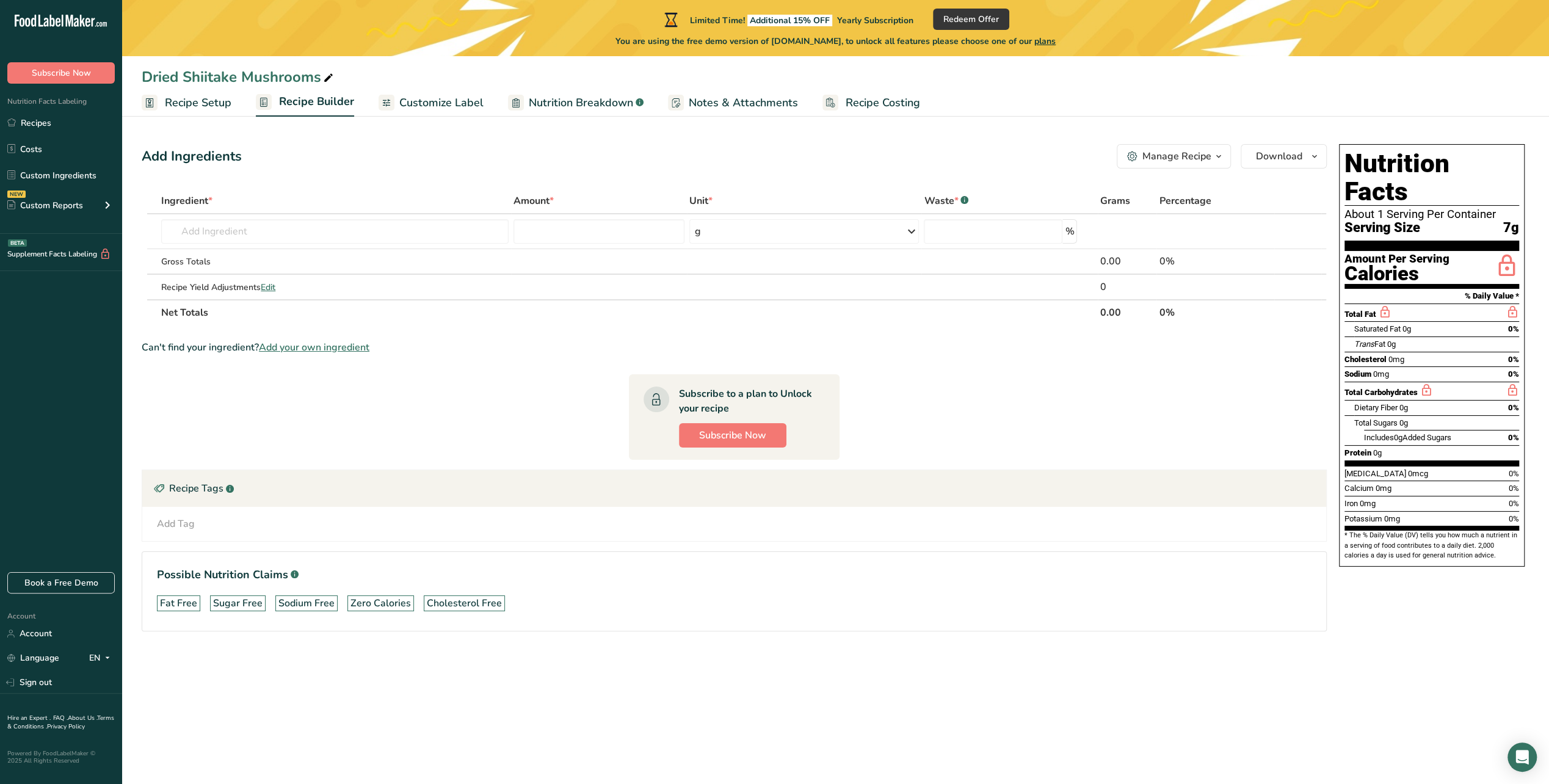
click at [1389, 208] on div "About 1 Serving Per Container" at bounding box center [1431, 214] width 174 height 13
click at [1363, 208] on div "About 1 Serving Per Container" at bounding box center [1431, 214] width 174 height 13
click at [169, 102] on span "Recipe Setup" at bounding box center [198, 103] width 66 height 16
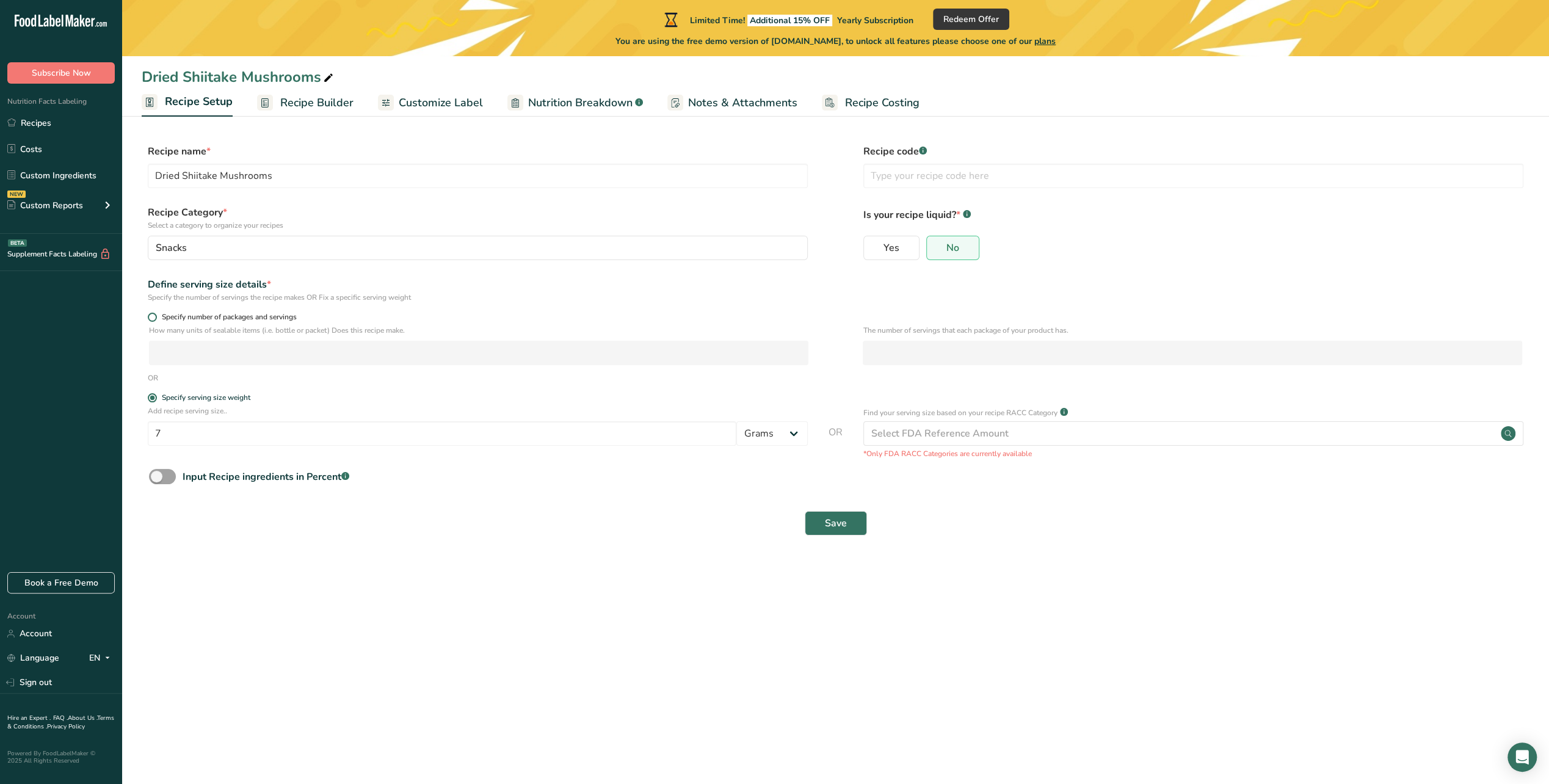
click at [151, 318] on span at bounding box center [152, 317] width 9 height 9
click at [151, 318] on input "Specify number of packages and servings" at bounding box center [151, 317] width 8 height 8
radio input "true"
radio input "false"
click at [209, 354] on input "number" at bounding box center [478, 353] width 659 height 24
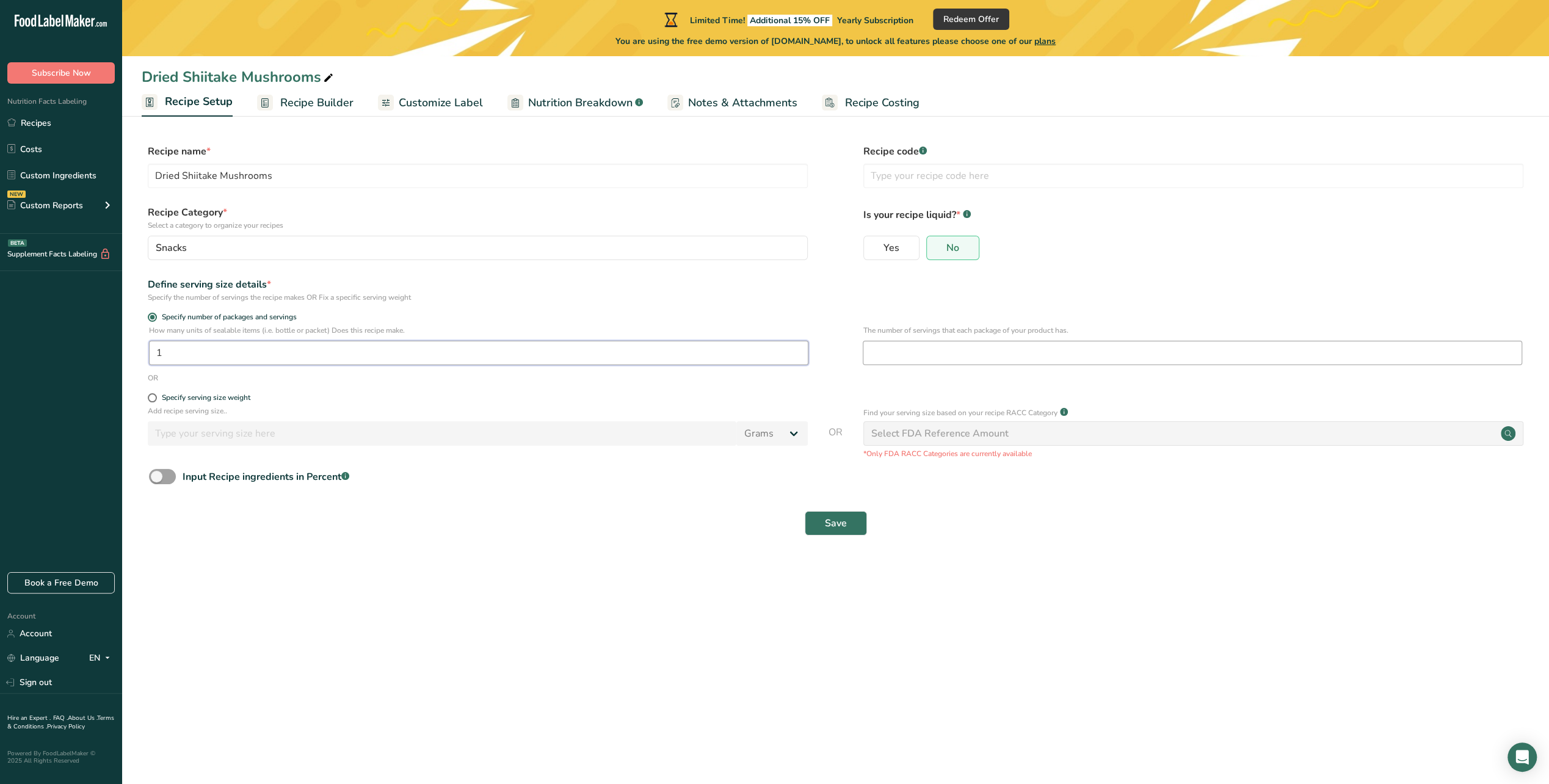
type input "1"
click at [878, 356] on input "number" at bounding box center [1193, 353] width 659 height 24
type input "4"
click at [852, 533] on button "Save" at bounding box center [836, 523] width 63 height 24
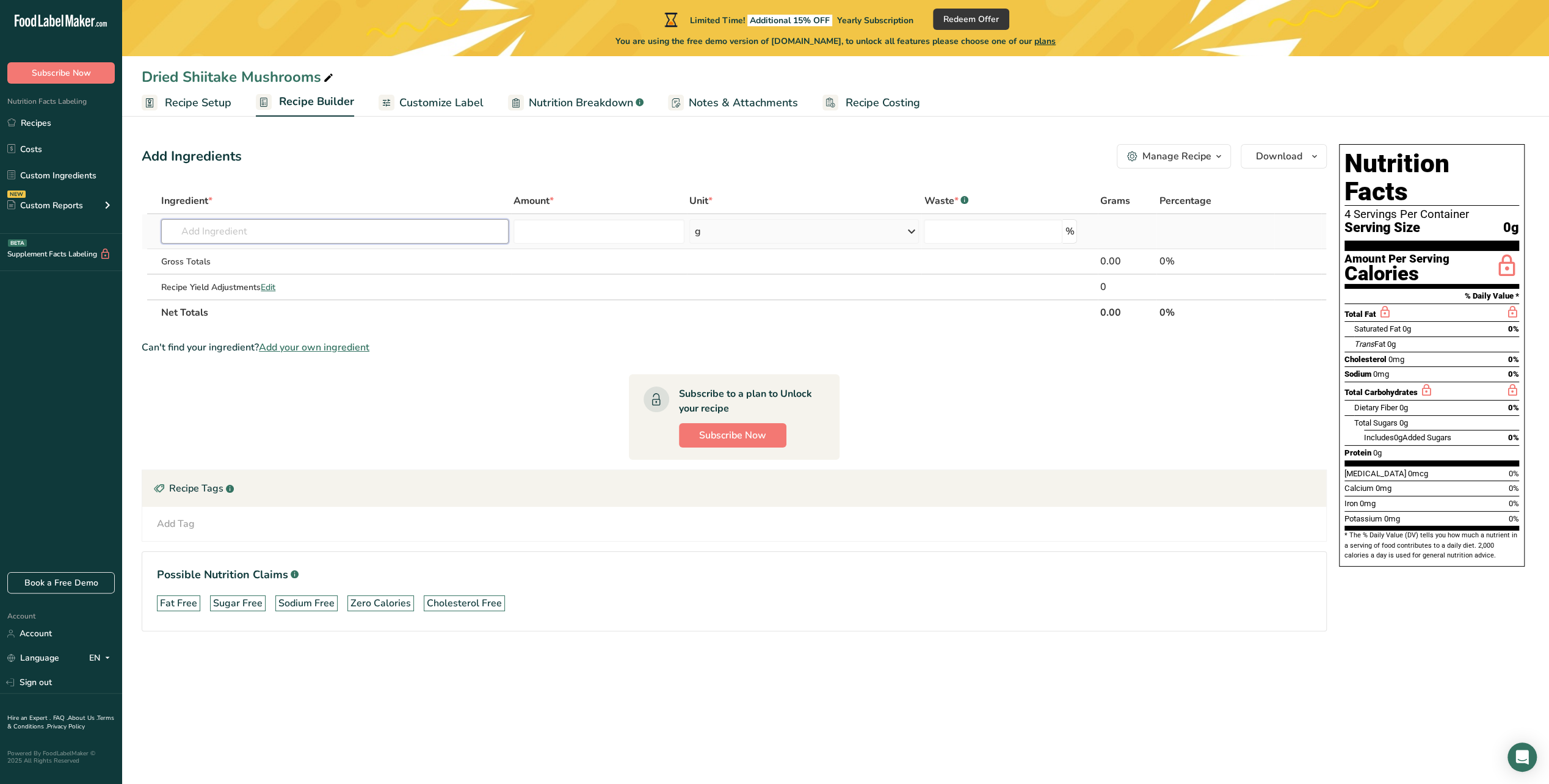
click at [380, 234] on input "text" at bounding box center [335, 231] width 348 height 24
type input "Organic Dried Shiitake Mushrooms"
click at [588, 223] on input "number" at bounding box center [598, 231] width 171 height 24
click at [260, 229] on input "text" at bounding box center [335, 231] width 348 height 24
type input "Mushrooms"
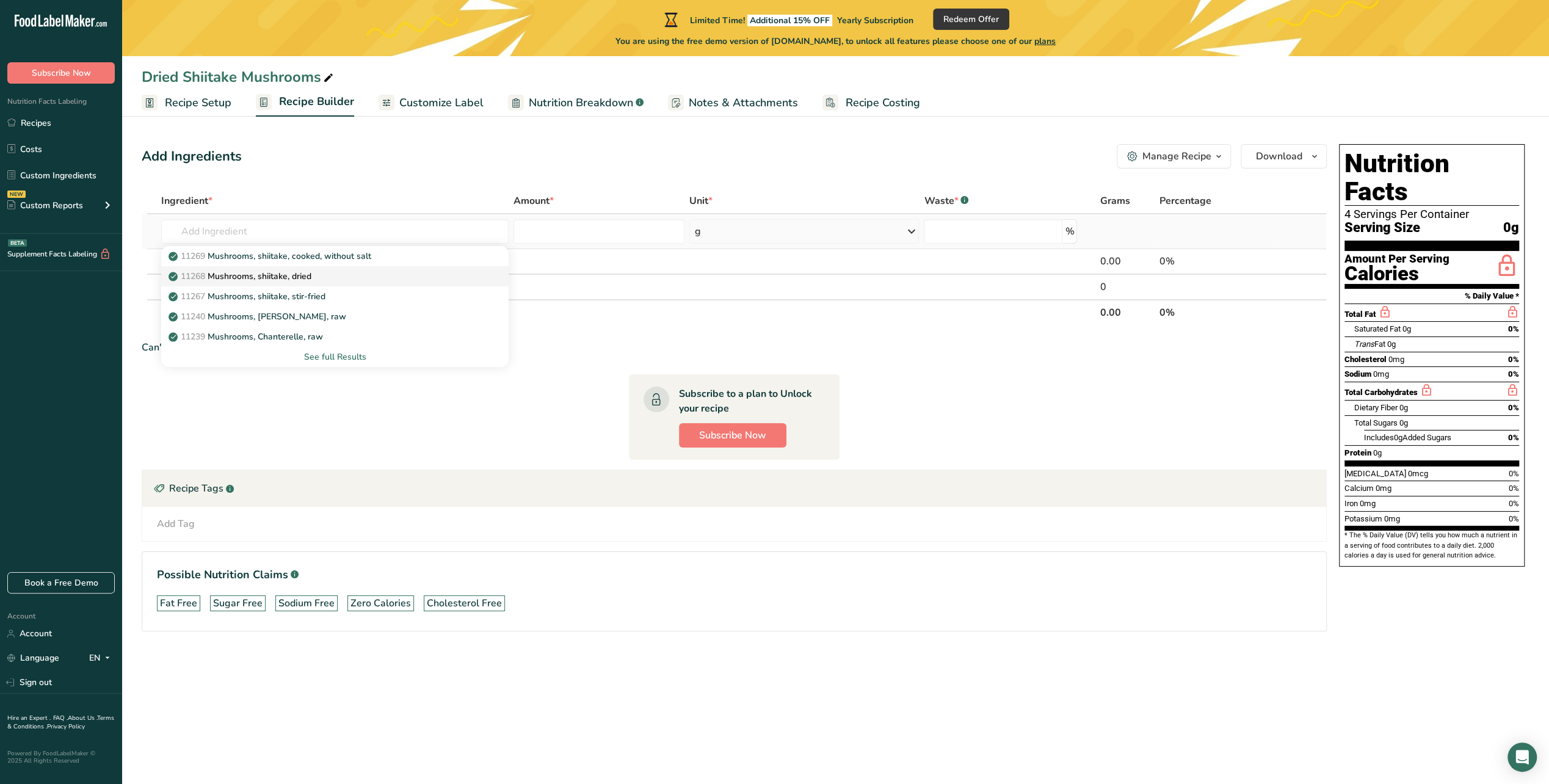
click at [275, 275] on p "11268 Mushrooms, shiitake, dried" at bounding box center [241, 276] width 141 height 13
type input "Mushrooms, shiitake, dried"
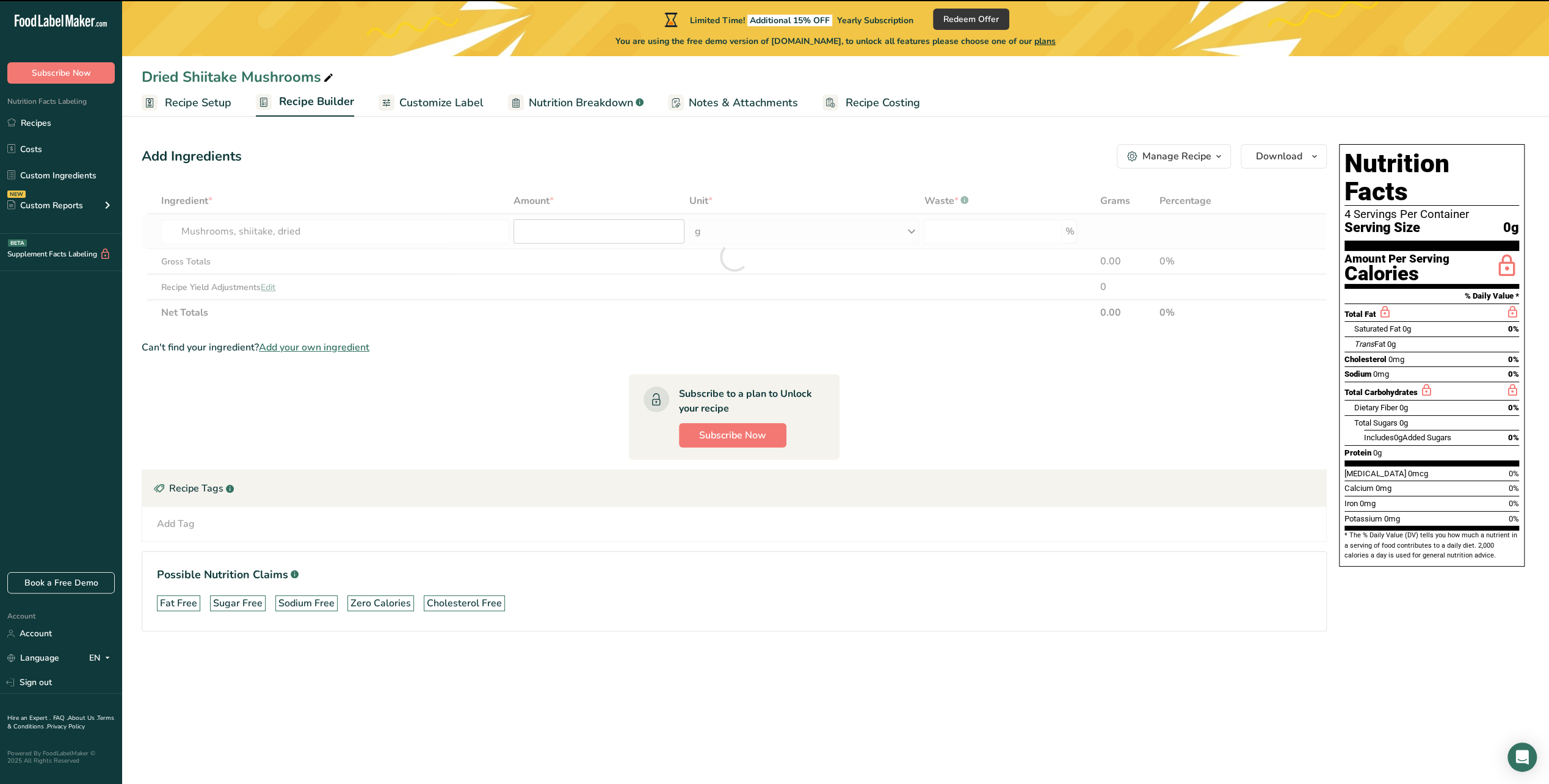
type input "0"
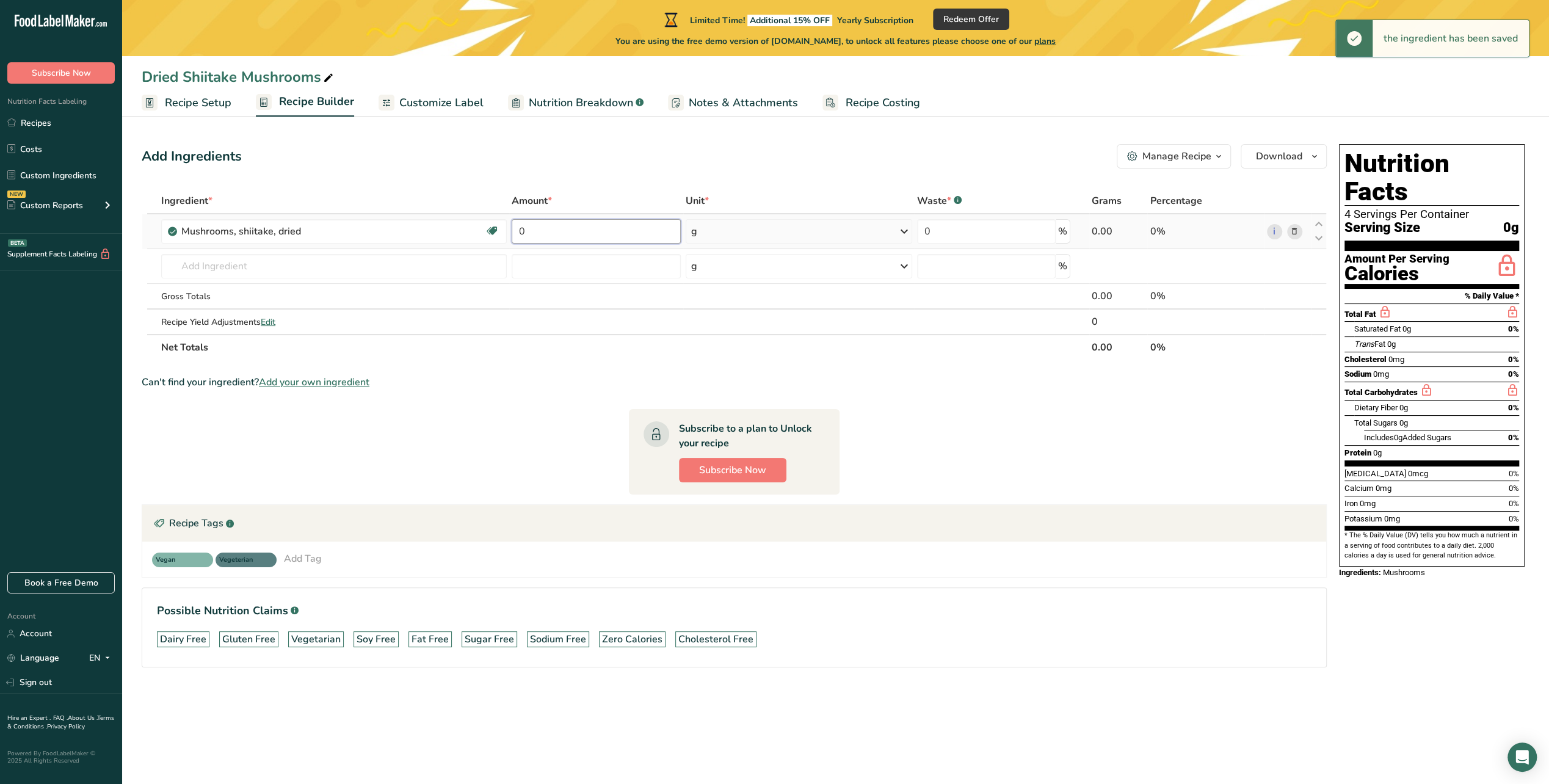
click at [567, 228] on input "0" at bounding box center [596, 231] width 169 height 24
type input "28"
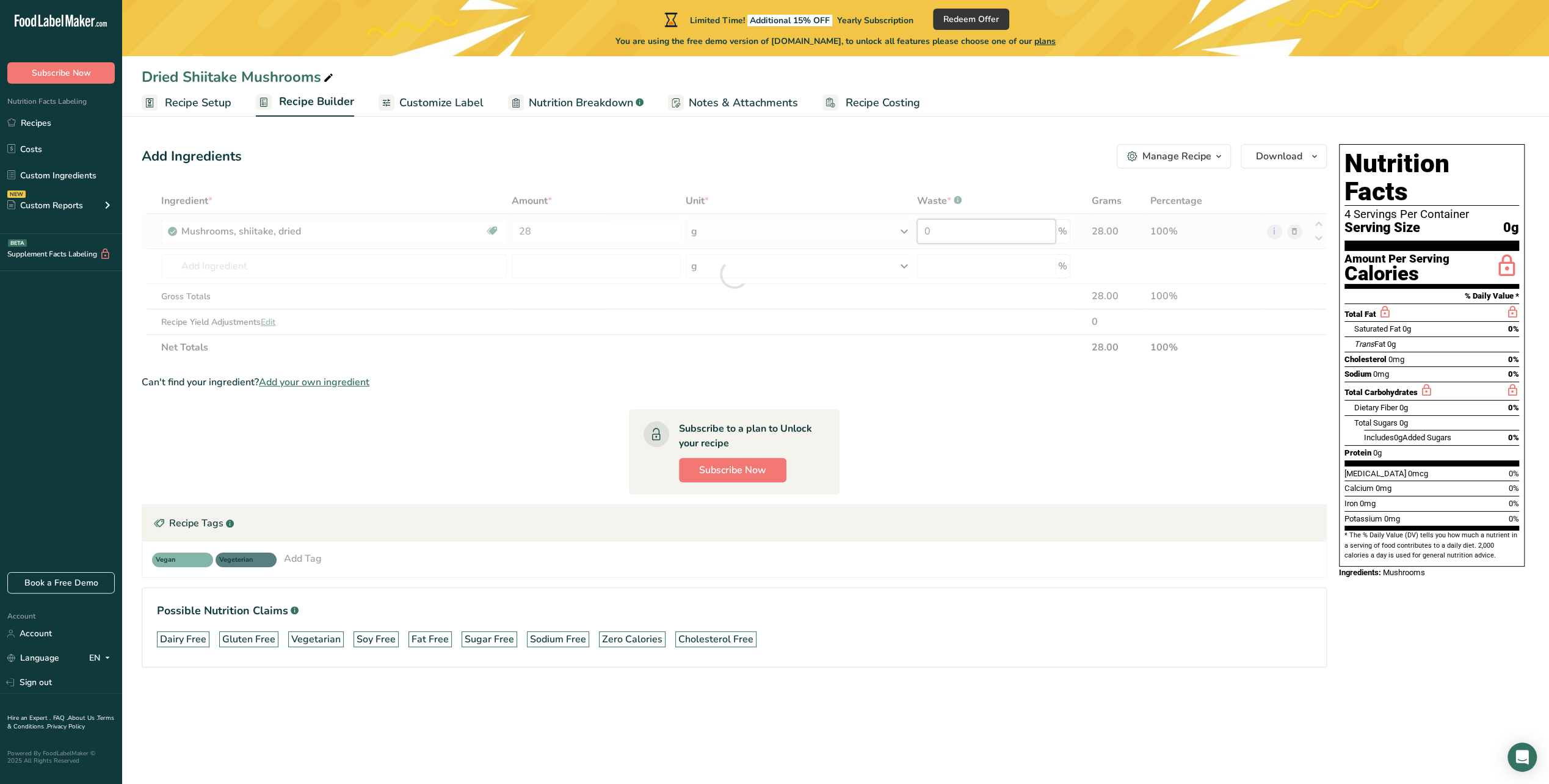
click at [966, 228] on div "Ingredient * Amount * Unit * Waste * .a-a{fill:#347362;}.b-a{fill:#fff;} Grams …" at bounding box center [734, 274] width 1185 height 172
click at [724, 465] on span "Subscribe Now" at bounding box center [732, 470] width 67 height 14
